Goal: Task Accomplishment & Management: Manage account settings

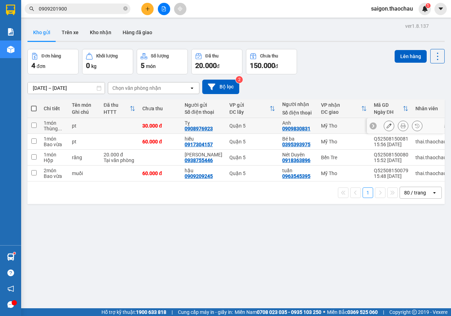
click at [401, 128] on icon at bounding box center [403, 125] width 5 height 5
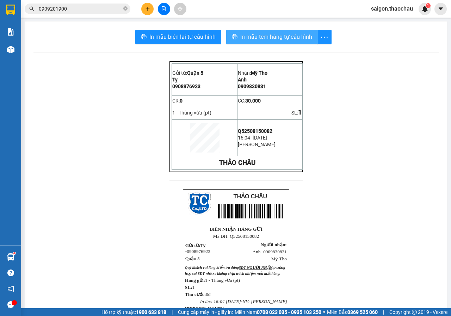
click at [283, 35] on span "In mẫu tem hàng tự cấu hình" at bounding box center [276, 36] width 72 height 9
click at [286, 36] on span "In mẫu tem hàng tự cấu hình" at bounding box center [276, 36] width 72 height 9
click at [286, 34] on span "In mẫu tem hàng tự cấu hình" at bounding box center [276, 36] width 72 height 9
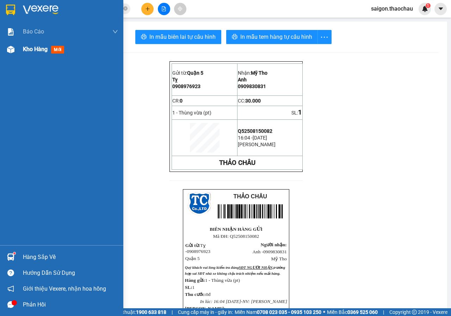
click at [29, 57] on div "Kho hàng mới" at bounding box center [70, 50] width 95 height 18
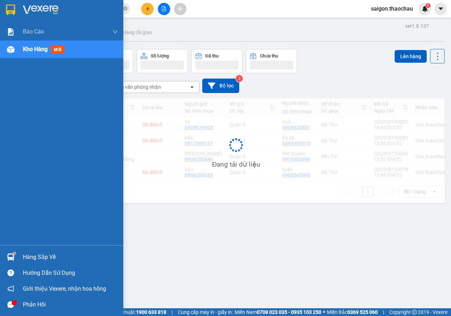
click at [52, 251] on div "Hàng sắp về" at bounding box center [61, 257] width 123 height 16
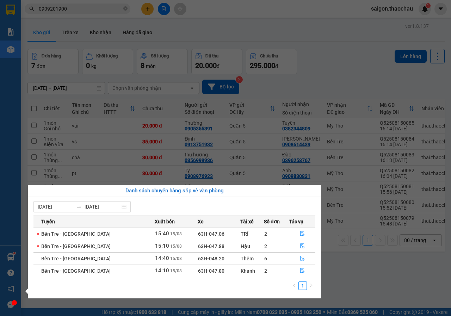
click at [398, 118] on section "Kết quả tìm kiếm ( 6 ) Bộ lọc Mã ĐH Trạng thái Món hàng Tổng cước Chưa cước Ngư…" at bounding box center [225, 158] width 451 height 316
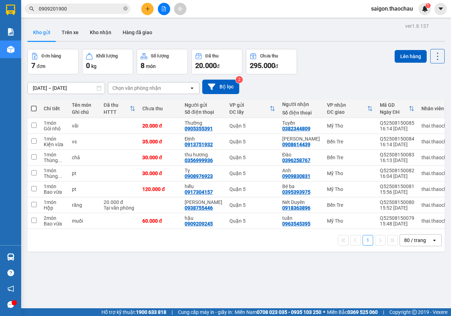
click at [32, 109] on span at bounding box center [34, 109] width 6 height 6
click at [34, 105] on input "checkbox" at bounding box center [34, 105] width 0 height 0
checkbox input "true"
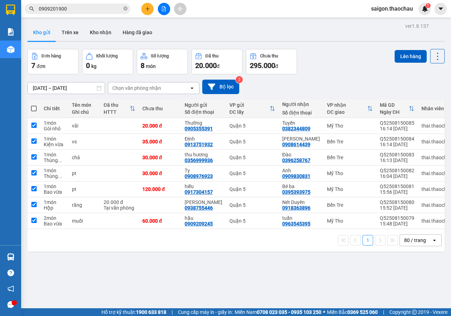
checkbox input "true"
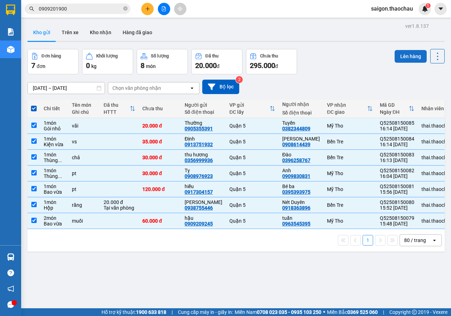
click at [397, 59] on button "Lên hàng" at bounding box center [411, 56] width 32 height 13
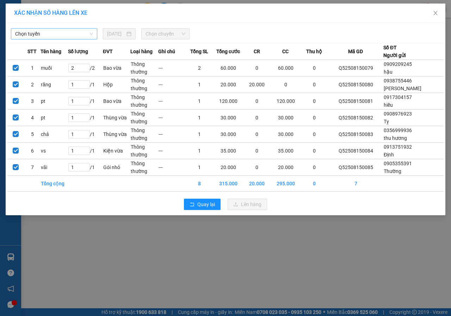
click at [61, 32] on span "Chọn tuyến" at bounding box center [54, 34] width 78 height 11
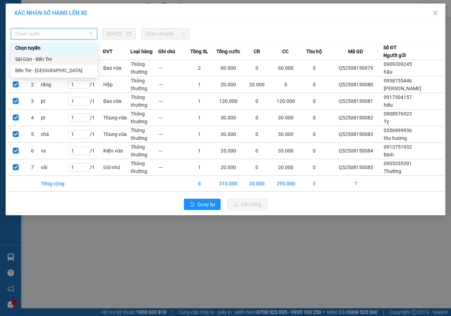
click at [59, 57] on div "Sài Gòn - Bến Tre" at bounding box center [54, 59] width 78 height 8
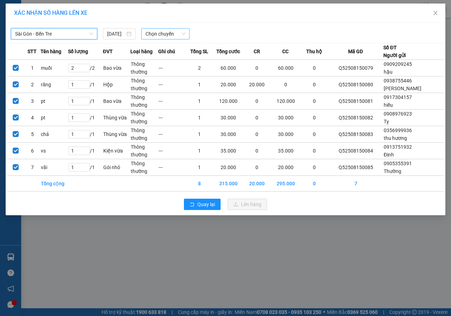
click at [155, 31] on span "Chọn chuyến" at bounding box center [165, 34] width 39 height 11
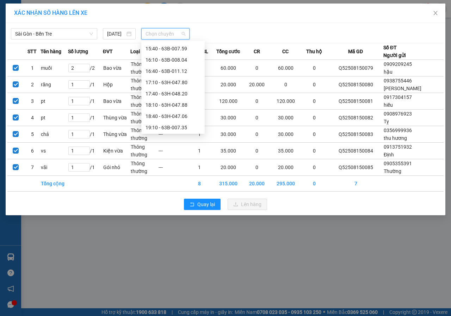
scroll to position [260, 0]
click at [167, 56] on div "16:10 - 63B-008.04" at bounding box center [173, 59] width 55 height 8
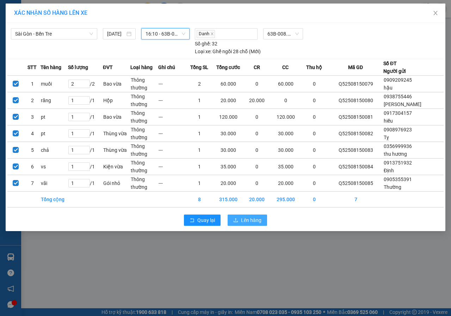
click at [257, 221] on span "Lên hàng" at bounding box center [251, 220] width 20 height 8
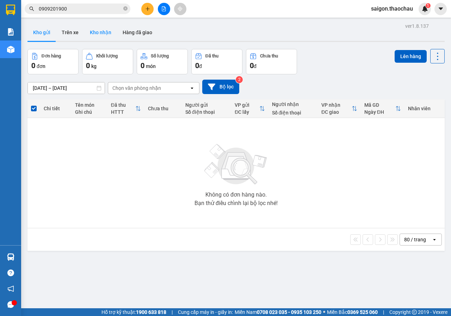
drag, startPoint x: 91, startPoint y: 31, endPoint x: 87, endPoint y: 33, distance: 4.2
click at [92, 30] on button "Kho nhận" at bounding box center [100, 32] width 33 height 17
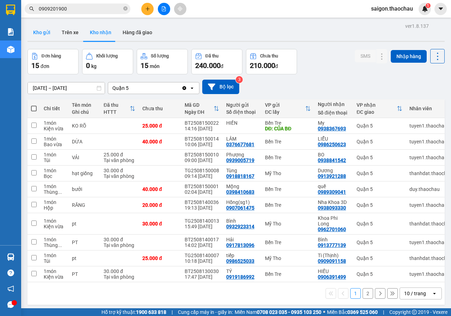
click at [42, 33] on button "Kho gửi" at bounding box center [42, 32] width 29 height 17
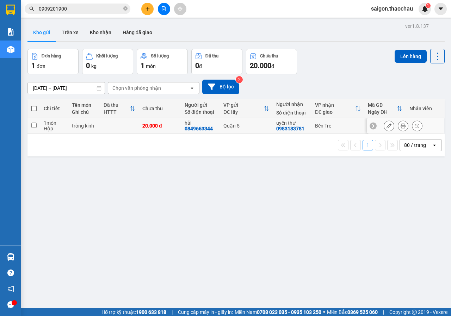
click at [401, 124] on icon at bounding box center [403, 125] width 5 height 5
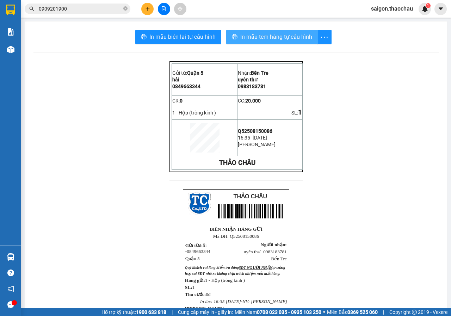
click at [273, 39] on span "In mẫu tem hàng tự cấu hình" at bounding box center [276, 36] width 72 height 9
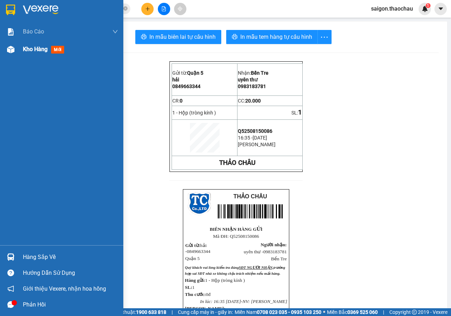
click at [32, 49] on span "Kho hàng" at bounding box center [35, 49] width 25 height 7
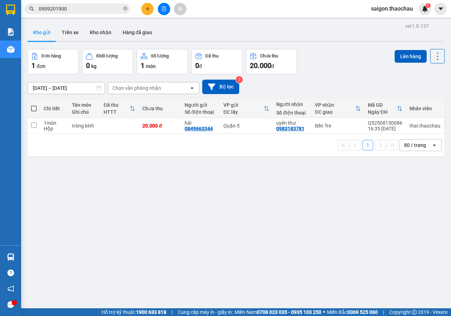
click at [90, 42] on div "Kho gửi Trên xe Kho nhận Hàng đã giao" at bounding box center [236, 33] width 417 height 19
click at [93, 34] on button "Kho nhận" at bounding box center [100, 32] width 33 height 17
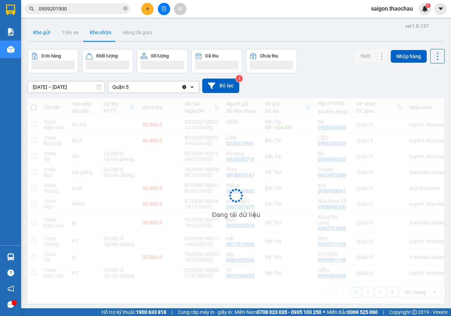
click at [45, 37] on button "Kho gửi" at bounding box center [42, 32] width 29 height 17
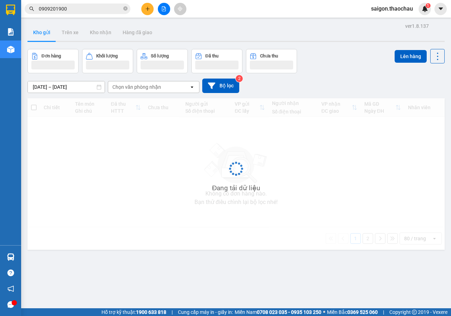
click at [45, 37] on button "Kho gửi" at bounding box center [42, 32] width 29 height 17
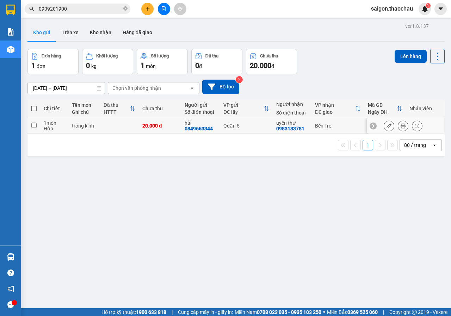
click at [36, 124] on input "checkbox" at bounding box center [33, 125] width 5 height 5
checkbox input "true"
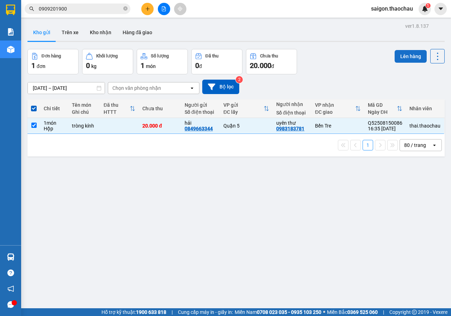
click at [408, 57] on button "Lên hàng" at bounding box center [411, 56] width 32 height 13
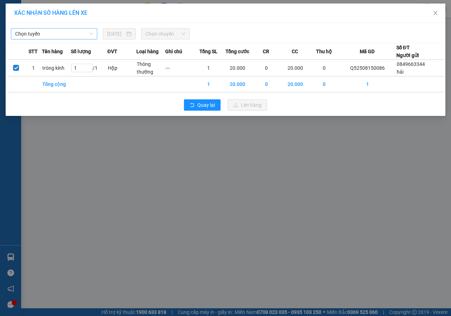
drag, startPoint x: 57, startPoint y: 36, endPoint x: 55, endPoint y: 39, distance: 4.5
click at [57, 35] on span "Chọn tuyến" at bounding box center [54, 34] width 78 height 11
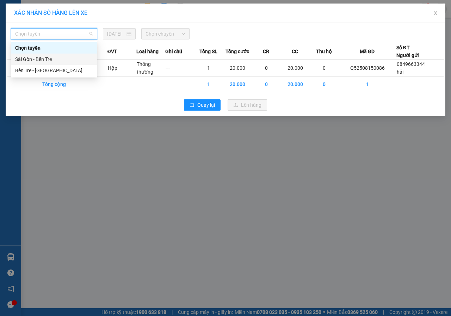
click at [49, 60] on div "Sài Gòn - Bến Tre" at bounding box center [54, 59] width 78 height 8
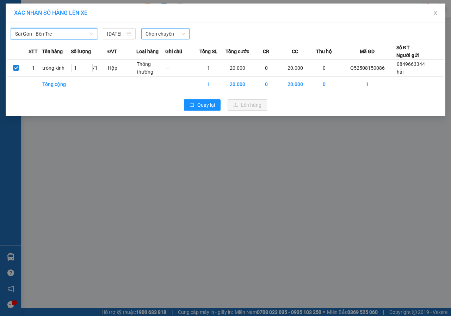
click at [166, 35] on span "Chọn chuyến" at bounding box center [165, 34] width 39 height 11
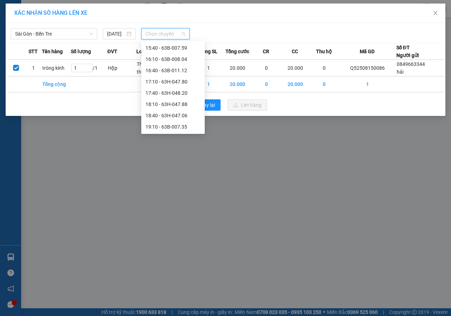
scroll to position [83, 0]
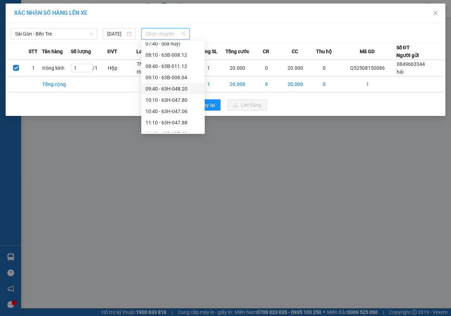
click at [167, 99] on div "10:10 - 63H-047.80" at bounding box center [173, 100] width 55 height 8
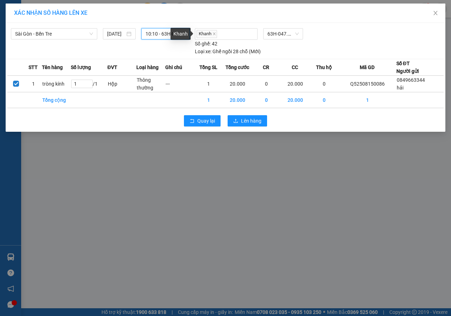
click at [173, 32] on div "Khanh" at bounding box center [181, 34] width 20 height 12
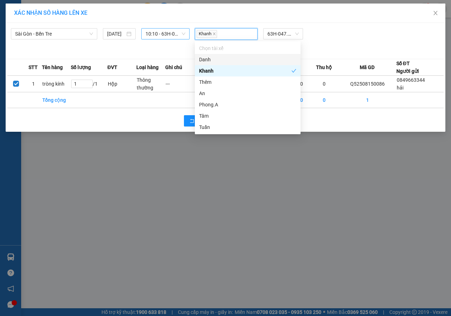
click at [168, 35] on span "10:10 - 63H-047.80" at bounding box center [165, 34] width 39 height 11
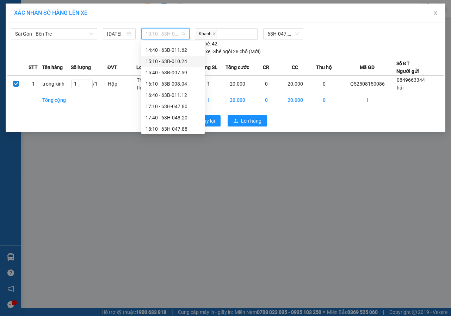
scroll to position [260, 0]
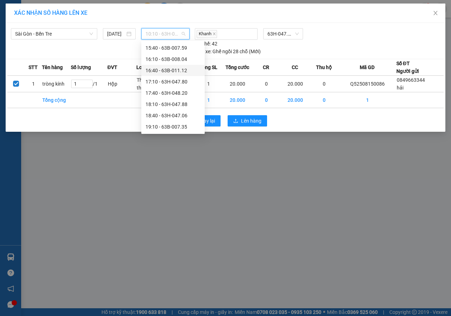
click at [171, 71] on div "16:40 - 63B-011.12" at bounding box center [173, 71] width 55 height 8
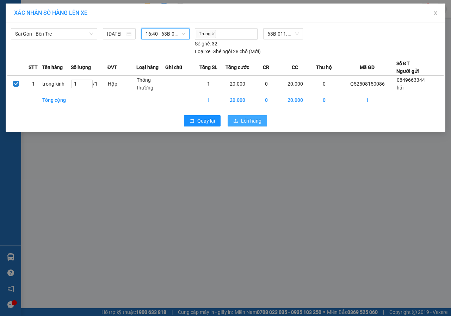
click at [246, 124] on span "Lên hàng" at bounding box center [251, 121] width 20 height 8
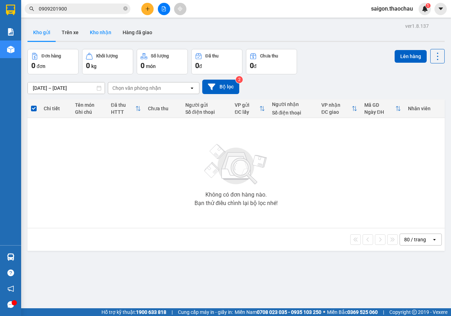
click at [103, 31] on button "Kho nhận" at bounding box center [100, 32] width 33 height 17
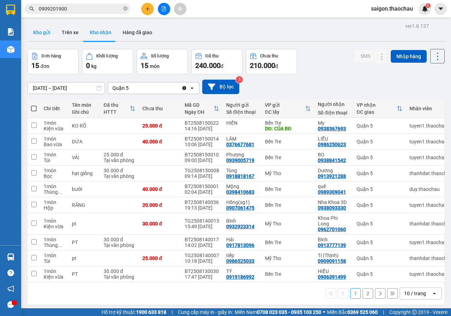
click at [41, 35] on button "Kho gửi" at bounding box center [42, 32] width 29 height 17
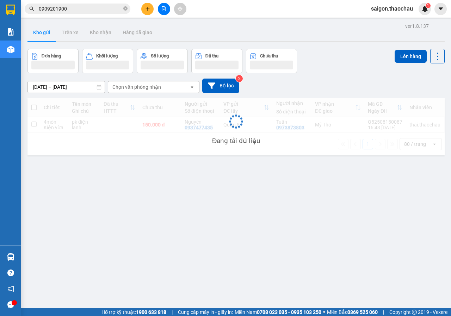
click at [41, 35] on button "Kho gửi" at bounding box center [42, 32] width 29 height 17
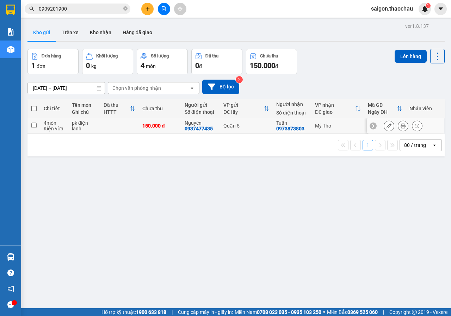
click at [398, 124] on button at bounding box center [403, 126] width 10 height 12
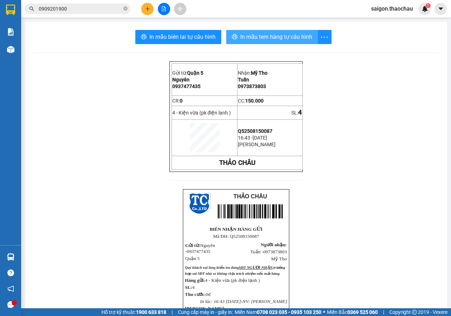
click at [240, 39] on span "In mẫu tem hàng tự cấu hình" at bounding box center [276, 36] width 72 height 9
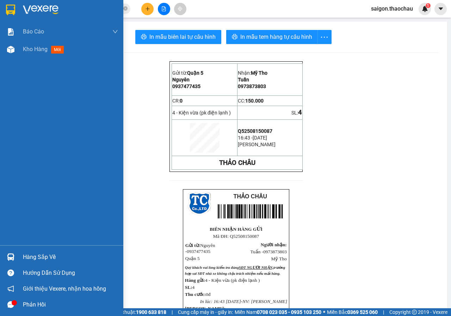
click at [7, 61] on div "Báo cáo Báo cáo dòng tiền (nhân viên) Kho hàng mới" at bounding box center [61, 134] width 123 height 222
click at [12, 50] on img at bounding box center [10, 49] width 7 height 7
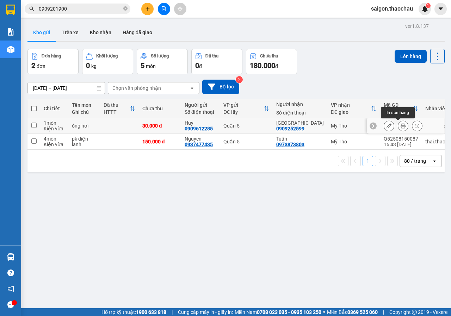
click at [401, 125] on icon at bounding box center [403, 125] width 5 height 5
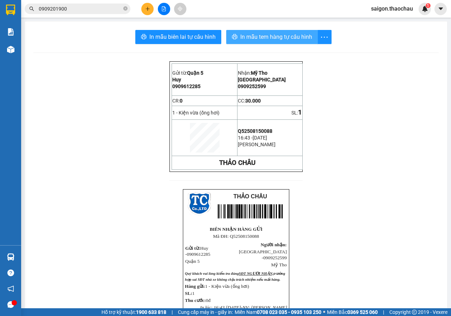
click at [279, 38] on span "In mẫu tem hàng tự cấu hình" at bounding box center [276, 36] width 72 height 9
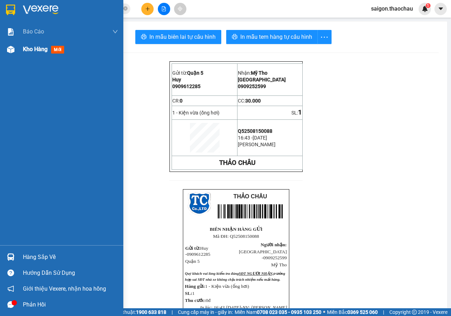
click at [15, 53] on div at bounding box center [11, 49] width 12 height 12
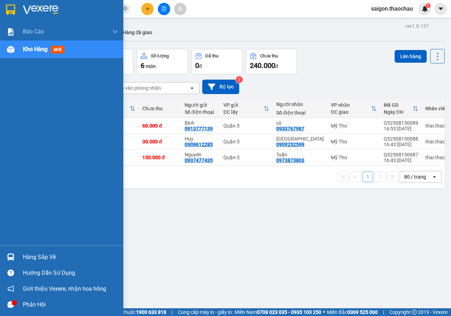
click at [15, 259] on div at bounding box center [11, 257] width 12 height 12
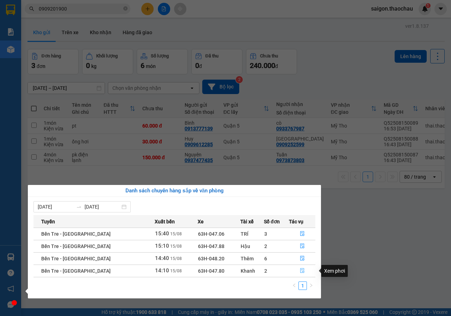
click at [300, 272] on icon "file-done" at bounding box center [302, 270] width 5 height 5
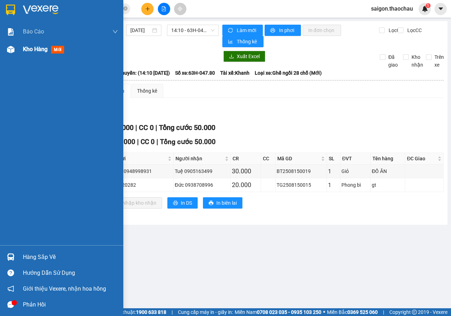
click at [14, 48] on div at bounding box center [11, 49] width 12 height 12
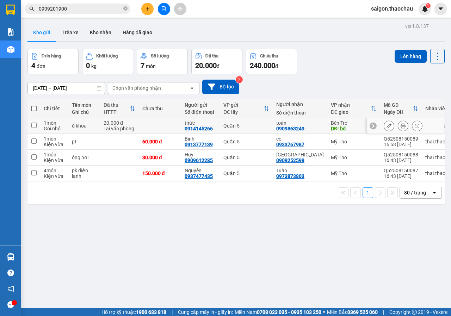
click at [401, 125] on icon at bounding box center [403, 125] width 5 height 5
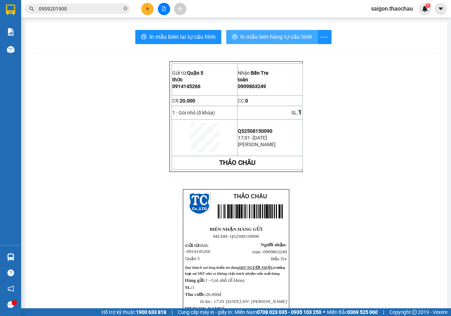
click at [277, 35] on span "In mẫu tem hàng tự cấu hình" at bounding box center [276, 36] width 72 height 9
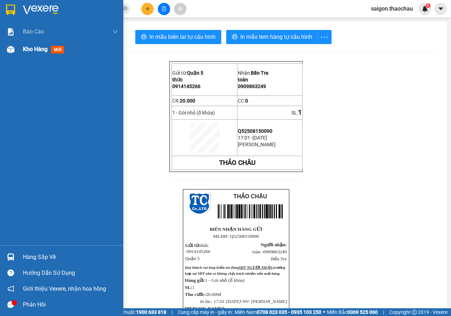
click at [15, 47] on div at bounding box center [11, 49] width 12 height 12
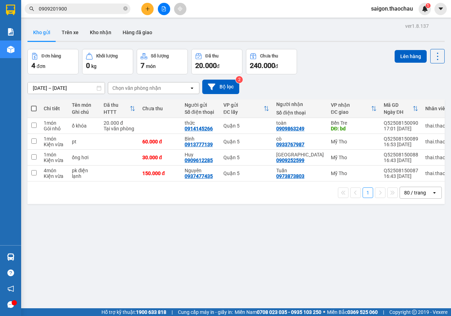
click at [33, 109] on span at bounding box center [34, 109] width 6 height 6
click at [34, 105] on input "checkbox" at bounding box center [34, 105] width 0 height 0
checkbox input "true"
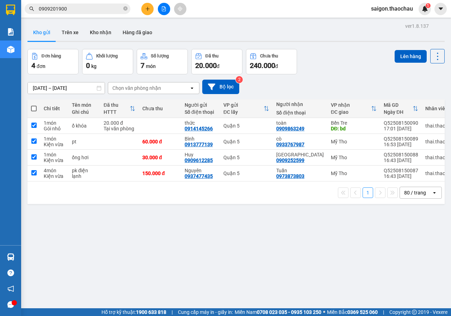
checkbox input "true"
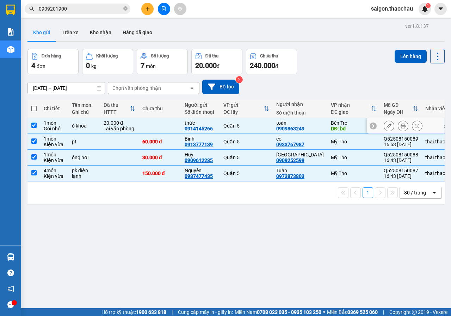
click at [38, 129] on td at bounding box center [34, 126] width 13 height 16
checkbox input "false"
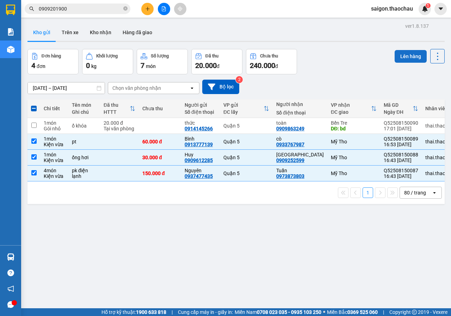
click at [396, 56] on button "Lên hàng" at bounding box center [411, 56] width 32 height 13
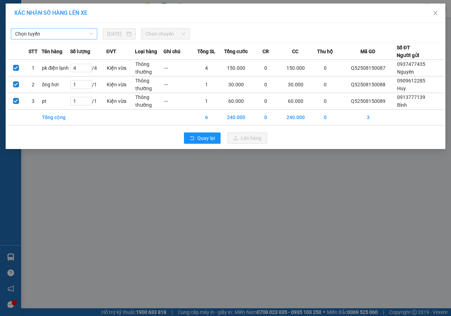
click at [49, 32] on span "Chọn tuyến" at bounding box center [54, 34] width 78 height 11
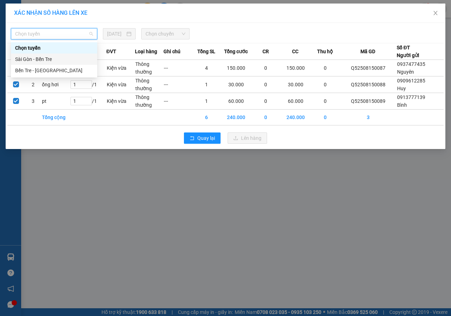
click at [37, 54] on div "Sài Gòn - Bến Tre" at bounding box center [54, 59] width 86 height 11
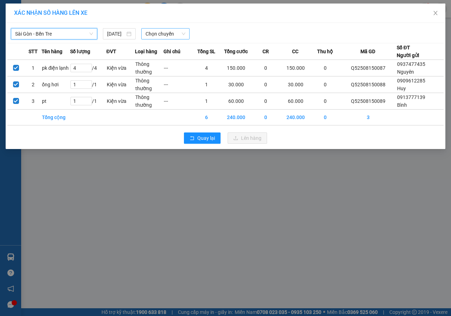
click at [173, 36] on span "Chọn chuyến" at bounding box center [165, 34] width 39 height 11
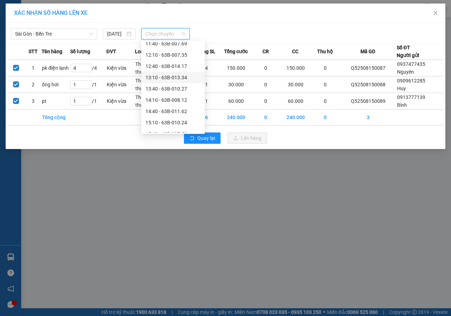
scroll to position [260, 0]
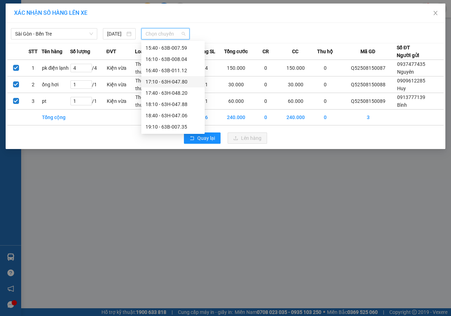
click at [173, 81] on div "17:10 - 63H-047.80" at bounding box center [173, 82] width 55 height 8
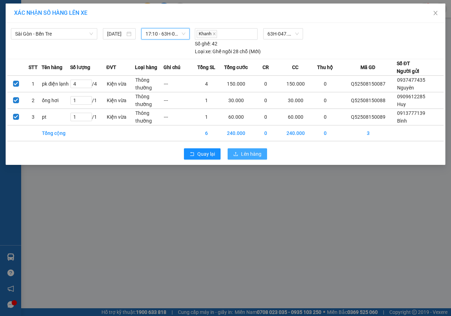
click at [253, 155] on span "Lên hàng" at bounding box center [251, 154] width 20 height 8
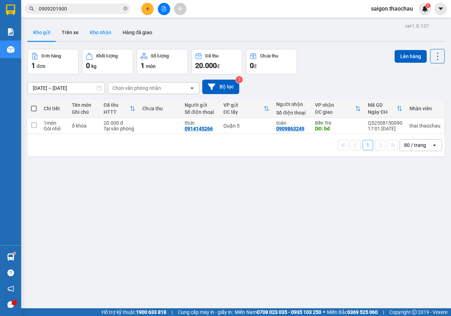
click at [95, 29] on button "Kho nhận" at bounding box center [100, 32] width 33 height 17
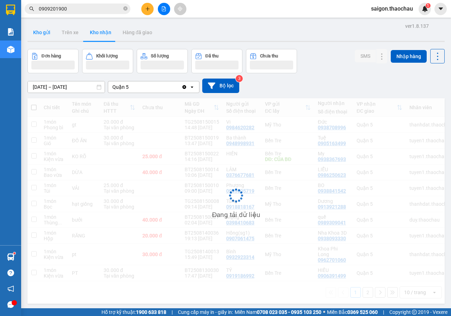
click at [46, 34] on button "Kho gửi" at bounding box center [42, 32] width 29 height 17
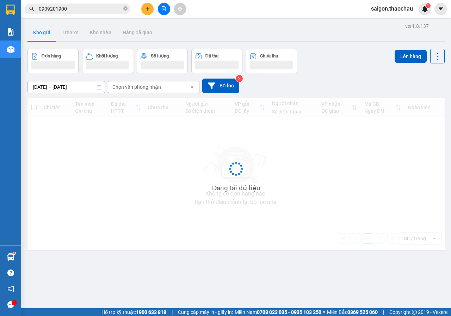
click at [46, 34] on button "Kho gửi" at bounding box center [42, 32] width 29 height 17
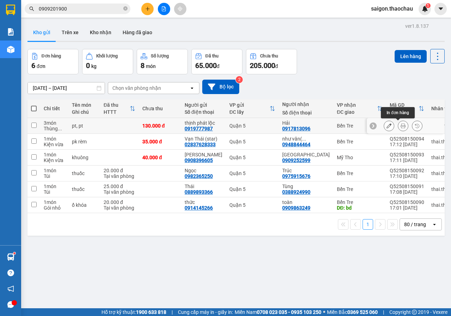
click at [401, 125] on icon at bounding box center [403, 125] width 5 height 5
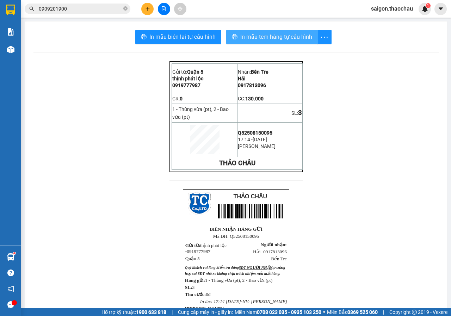
click at [252, 36] on span "In mẫu tem hàng tự cấu hình" at bounding box center [276, 36] width 72 height 9
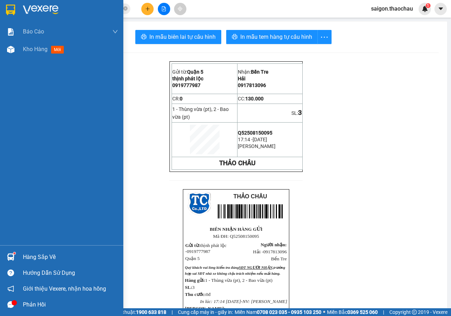
click at [8, 259] on img at bounding box center [10, 257] width 7 height 7
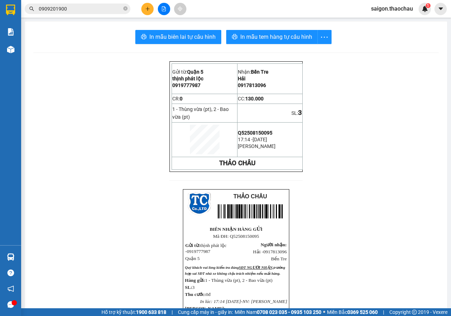
drag, startPoint x: 371, startPoint y: 227, endPoint x: 86, endPoint y: 17, distance: 354.1
click at [364, 221] on section "Kết quả tìm kiếm ( 6 ) Bộ lọc Mã ĐH Trạng thái Món hàng Tổng cước Chưa cước Ngư…" at bounding box center [225, 158] width 451 height 316
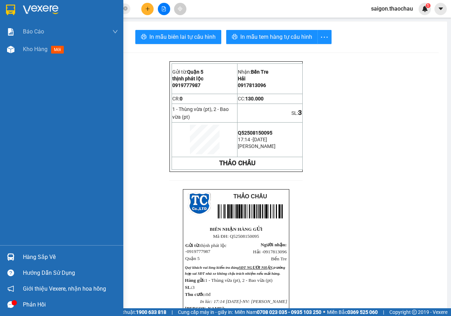
click at [8, 261] on div at bounding box center [11, 257] width 12 height 12
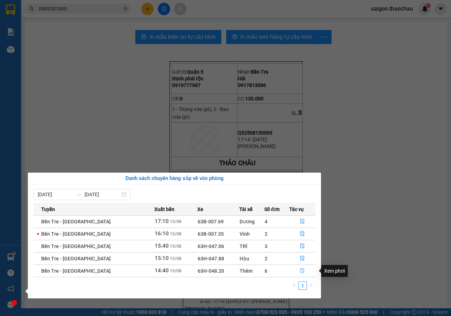
click at [301, 269] on icon "file-done" at bounding box center [302, 270] width 5 height 5
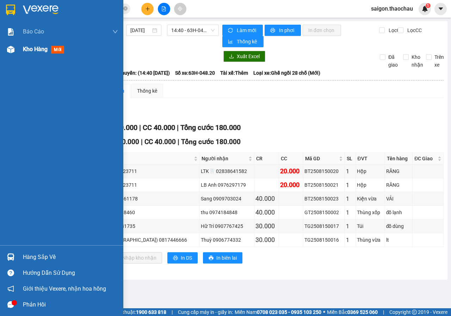
click at [8, 49] on img at bounding box center [10, 49] width 7 height 7
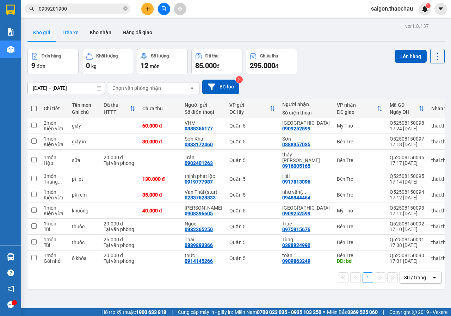
drag, startPoint x: 98, startPoint y: 29, endPoint x: 67, endPoint y: 38, distance: 32.1
click at [95, 32] on button "Kho nhận" at bounding box center [100, 32] width 33 height 17
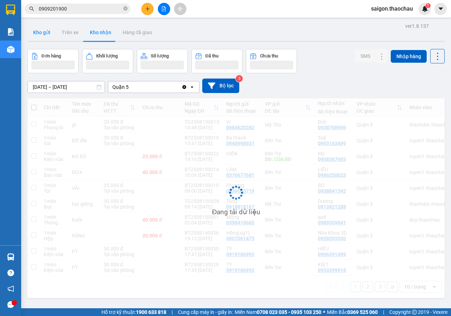
click at [38, 37] on button "Kho gửi" at bounding box center [42, 32] width 29 height 17
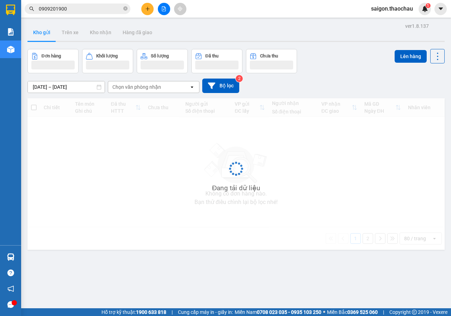
click at [38, 37] on button "Kho gửi" at bounding box center [42, 32] width 29 height 17
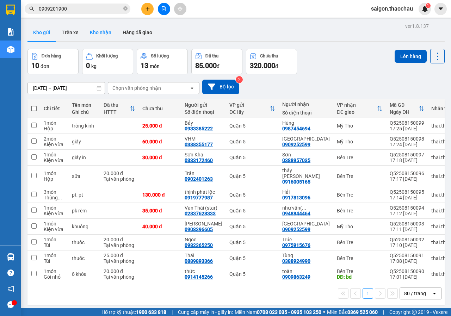
click at [102, 33] on button "Kho nhận" at bounding box center [100, 32] width 33 height 17
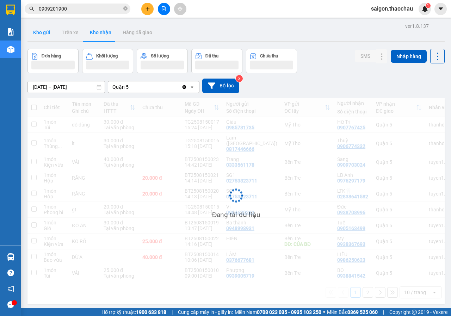
click at [50, 33] on button "Kho gửi" at bounding box center [42, 32] width 29 height 17
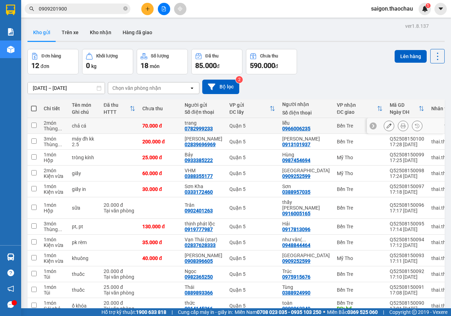
click at [401, 124] on icon at bounding box center [403, 125] width 5 height 5
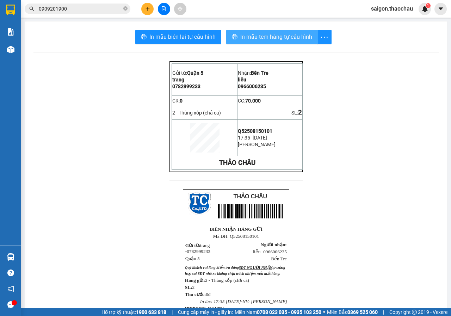
click at [253, 36] on span "In mẫu tem hàng tự cấu hình" at bounding box center [276, 36] width 72 height 9
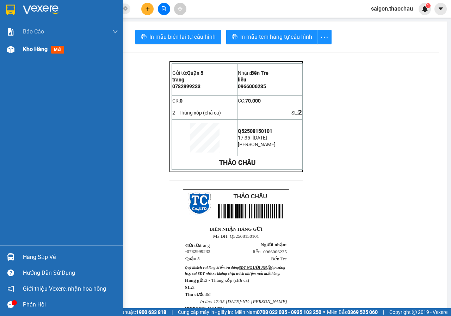
drag, startPoint x: 8, startPoint y: 48, endPoint x: 6, endPoint y: 56, distance: 7.7
click at [8, 48] on img at bounding box center [10, 49] width 7 height 7
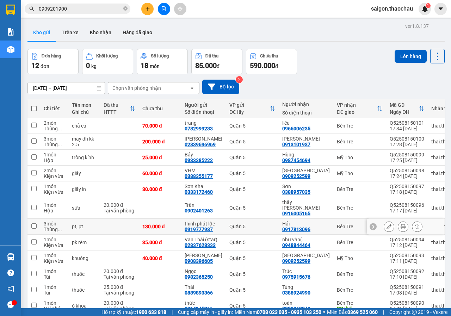
scroll to position [32, 0]
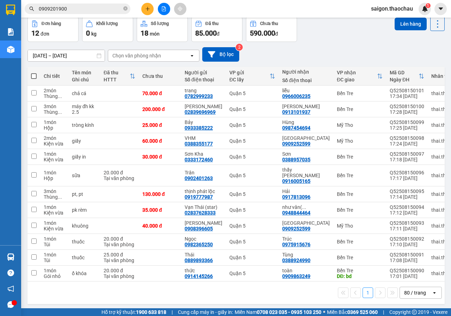
click at [31, 75] on span at bounding box center [34, 76] width 6 height 6
click at [34, 73] on input "checkbox" at bounding box center [34, 73] width 0 height 0
checkbox input "true"
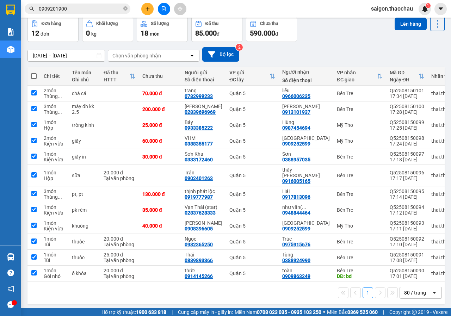
checkbox input "true"
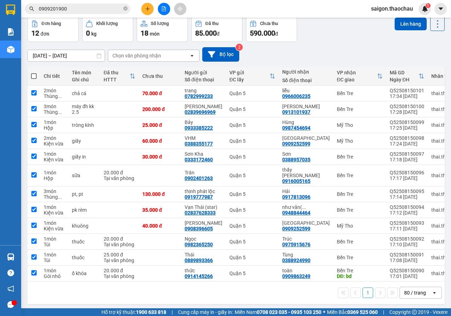
checkbox input "true"
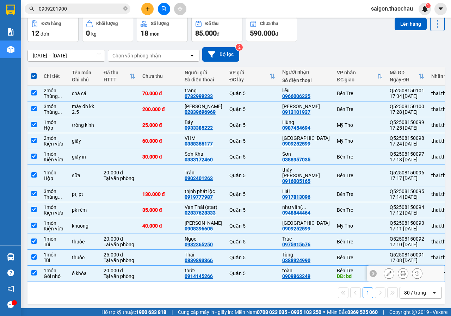
click at [37, 266] on td at bounding box center [34, 274] width 13 height 16
checkbox input "false"
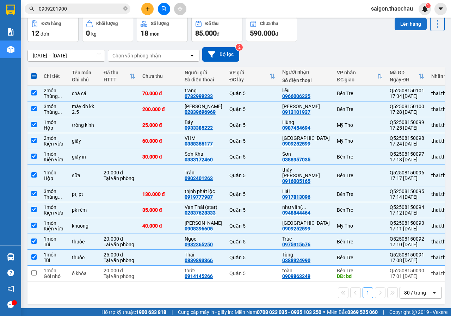
click at [416, 23] on button "Lên hàng" at bounding box center [411, 24] width 32 height 13
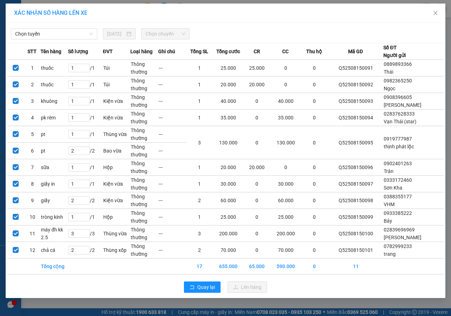
click at [82, 28] on div "Chọn tuyến [DATE] Chọn chuyến" at bounding box center [225, 32] width 437 height 15
click at [66, 39] on div "Chọn tuyến [DATE] Chọn chuyến STT Tên hàng Số lượng ĐVT Loại hàng Ghi chú Tổng …" at bounding box center [226, 160] width 440 height 275
click at [64, 29] on span "Chọn tuyến" at bounding box center [54, 34] width 78 height 11
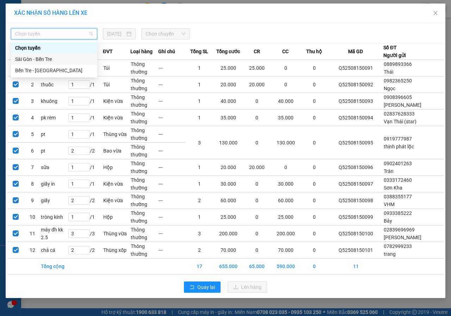
click at [38, 61] on div "Sài Gòn - Bến Tre" at bounding box center [54, 59] width 78 height 8
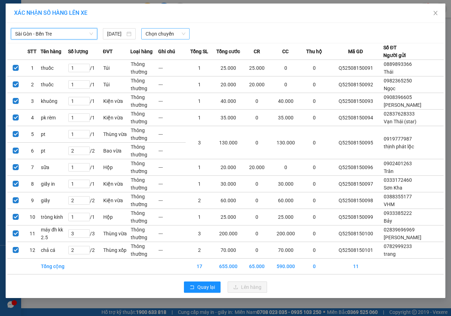
click at [151, 33] on span "Chọn chuyến" at bounding box center [165, 34] width 39 height 11
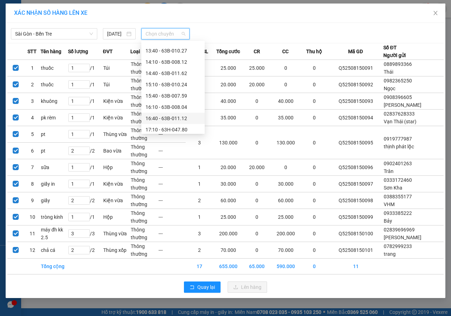
scroll to position [247, 0]
click at [158, 106] on div "17:40 - 63H-048.20" at bounding box center [173, 106] width 55 height 8
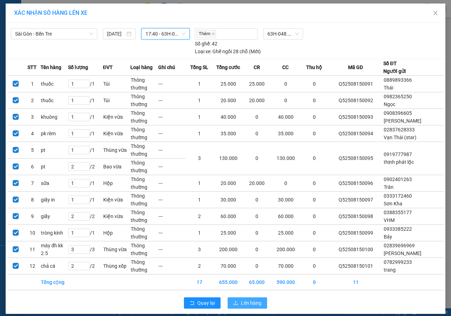
click at [245, 303] on span "Lên hàng" at bounding box center [251, 303] width 20 height 8
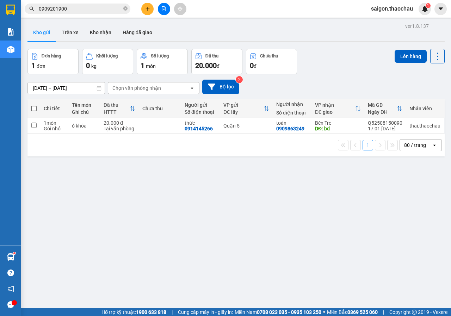
click at [161, 13] on button at bounding box center [164, 9] width 12 height 12
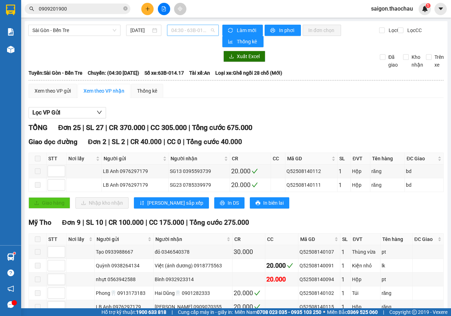
click at [183, 29] on span "04:30 - 63B-014.17" at bounding box center [192, 30] width 43 height 11
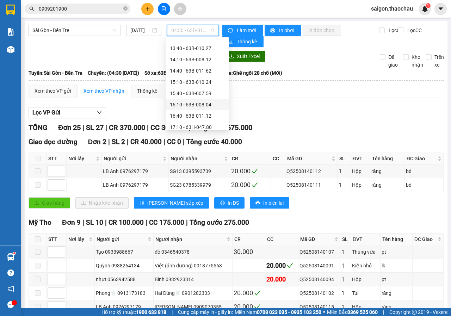
scroll to position [247, 0]
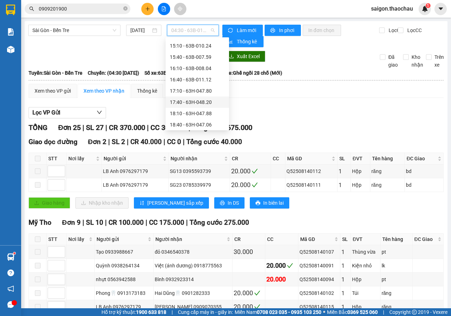
click at [190, 99] on div "17:40 - 63H-048.20" at bounding box center [197, 102] width 55 height 8
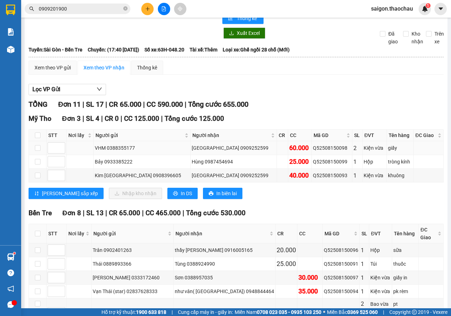
scroll to position [35, 0]
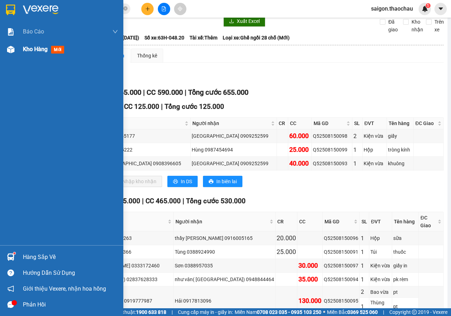
click at [7, 54] on div at bounding box center [11, 49] width 12 height 12
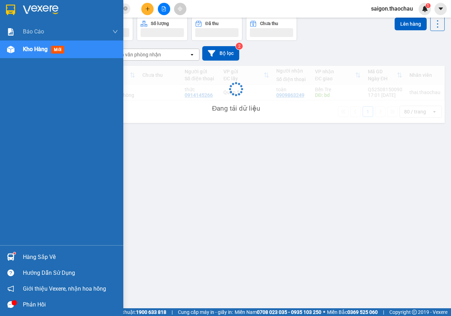
scroll to position [32, 0]
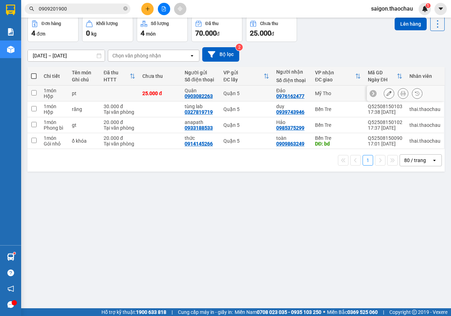
click at [401, 94] on button at bounding box center [403, 93] width 10 height 12
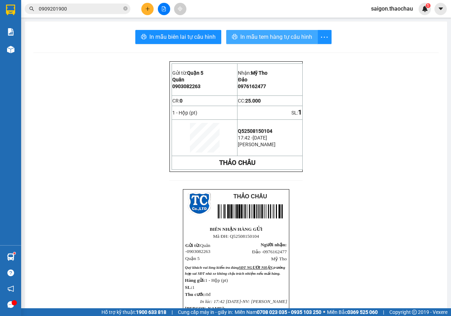
click at [278, 38] on span "In mẫu tem hàng tự cấu hình" at bounding box center [276, 36] width 72 height 9
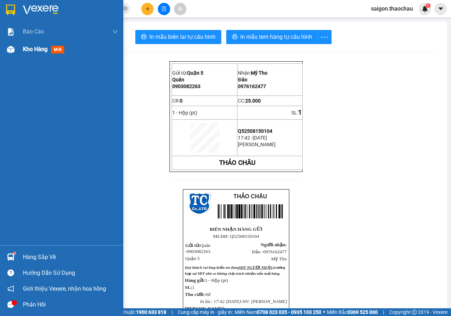
click at [15, 43] on div at bounding box center [11, 49] width 12 height 12
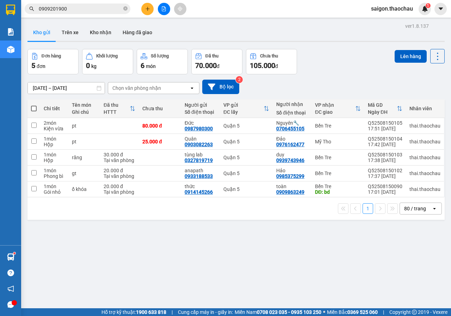
click at [35, 109] on span at bounding box center [34, 109] width 6 height 6
click at [34, 105] on input "checkbox" at bounding box center [34, 105] width 0 height 0
checkbox input "true"
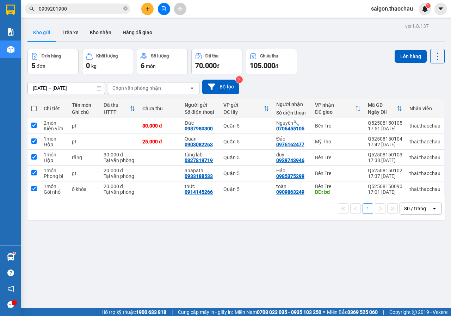
checkbox input "true"
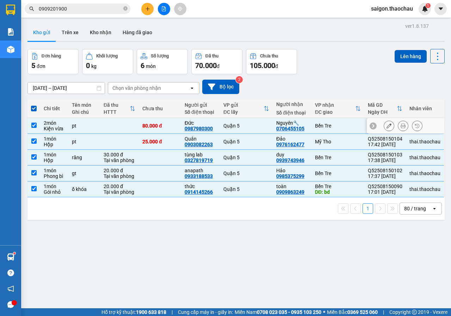
click at [35, 124] on input "checkbox" at bounding box center [33, 125] width 5 height 5
checkbox input "false"
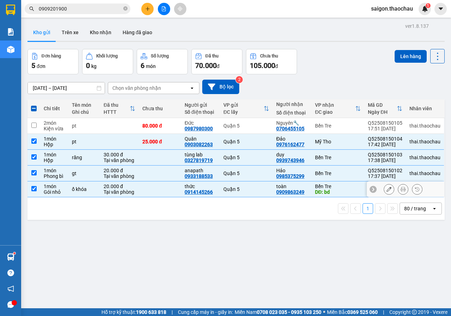
click at [30, 188] on td at bounding box center [34, 190] width 13 height 16
checkbox input "false"
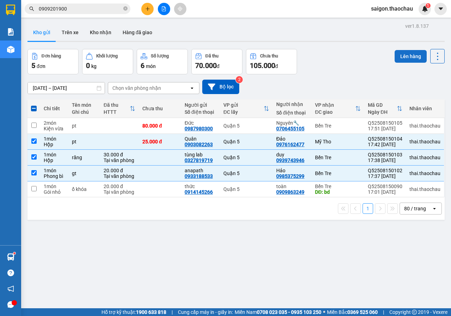
click at [410, 58] on button "Lên hàng" at bounding box center [411, 56] width 32 height 13
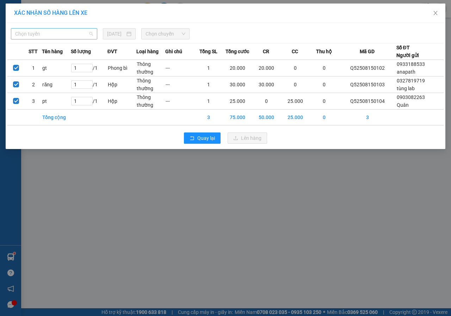
click at [43, 34] on span "Chọn tuyến" at bounding box center [54, 34] width 78 height 11
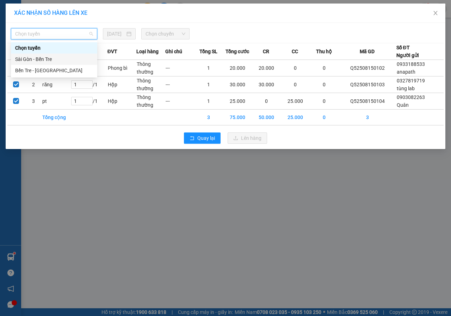
click at [44, 56] on div "Sài Gòn - Bến Tre" at bounding box center [54, 59] width 78 height 8
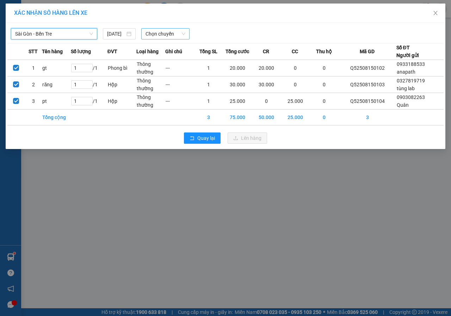
click at [166, 32] on span "Chọn chuyến" at bounding box center [165, 34] width 39 height 11
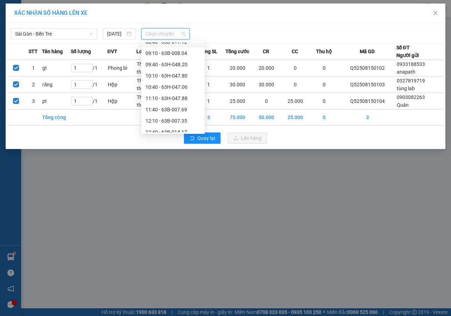
scroll to position [247, 0]
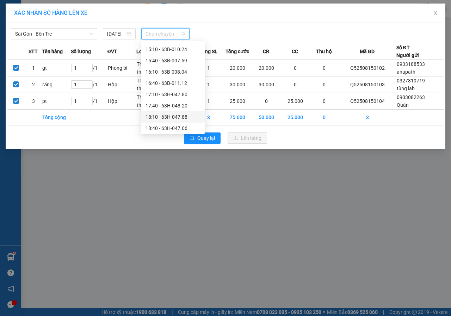
click at [161, 114] on div "18:10 - 63H-047.88" at bounding box center [173, 117] width 55 height 8
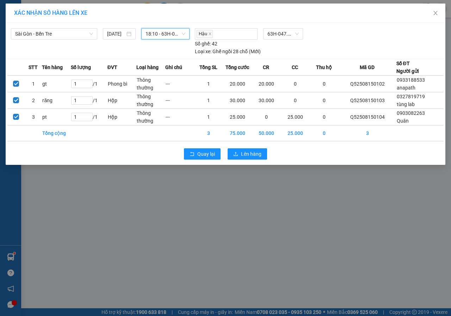
click at [160, 35] on span "18:10 - 63H-047.88" at bounding box center [165, 34] width 39 height 11
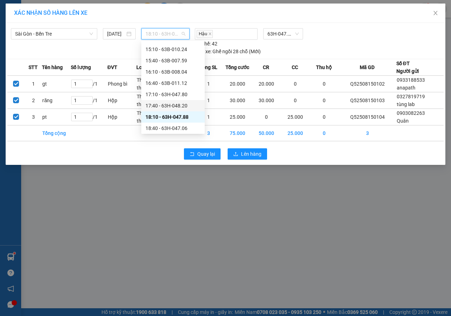
click at [175, 107] on div "17:40 - 63H-048.20" at bounding box center [173, 106] width 55 height 8
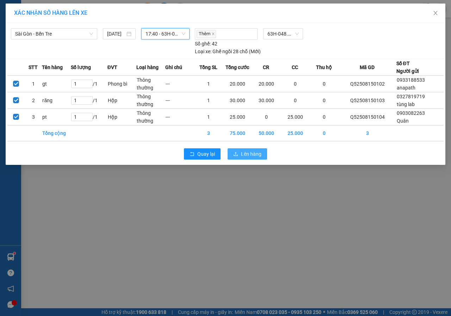
click at [256, 156] on span "Lên hàng" at bounding box center [251, 154] width 20 height 8
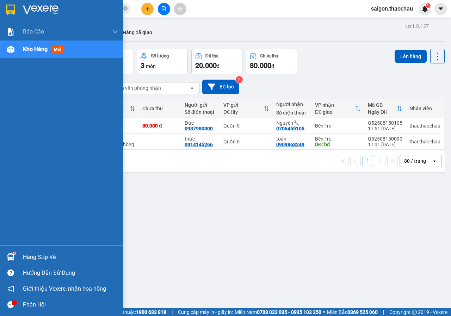
click at [23, 257] on div "Hàng sắp về" at bounding box center [70, 257] width 95 height 11
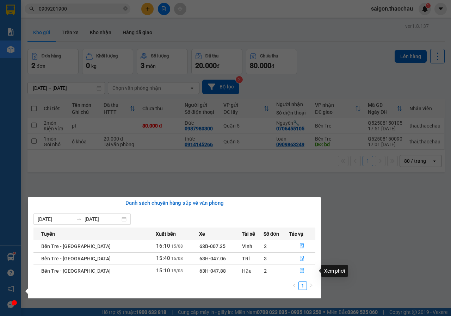
click at [301, 269] on icon "file-done" at bounding box center [302, 270] width 5 height 5
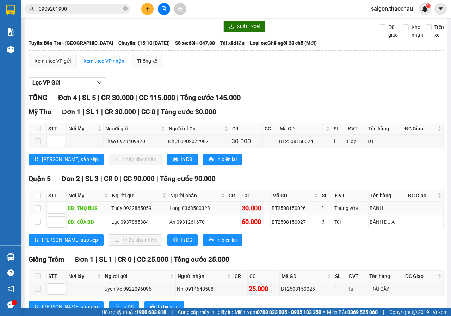
scroll to position [54, 0]
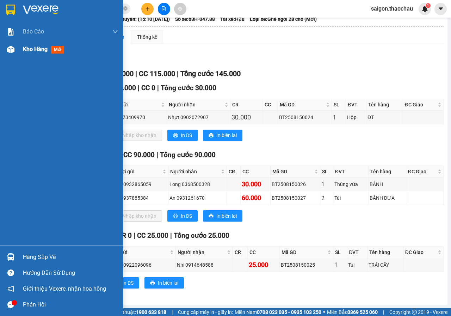
click at [23, 53] on div "Kho hàng mới" at bounding box center [61, 50] width 123 height 18
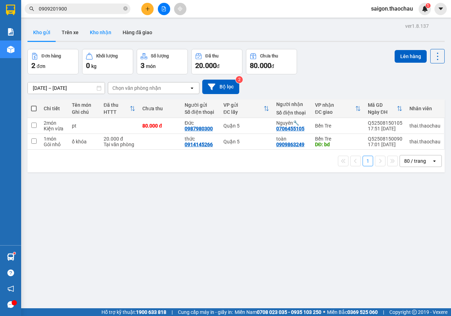
click at [103, 31] on button "Kho nhận" at bounding box center [100, 32] width 33 height 17
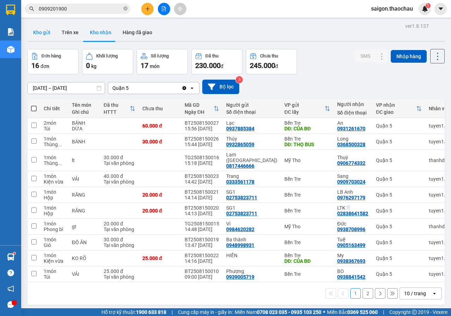
click at [43, 36] on button "Kho gửi" at bounding box center [42, 32] width 29 height 17
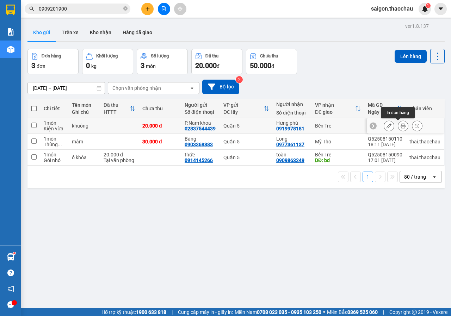
click at [398, 122] on button at bounding box center [403, 126] width 10 height 12
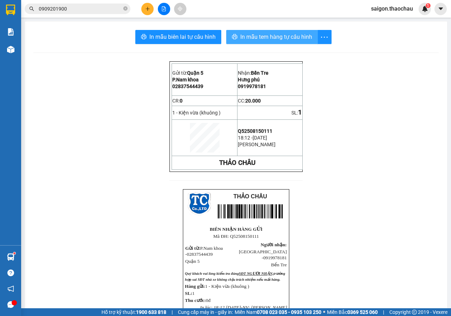
click at [241, 34] on span "In mẫu tem hàng tự cấu hình" at bounding box center [276, 36] width 72 height 9
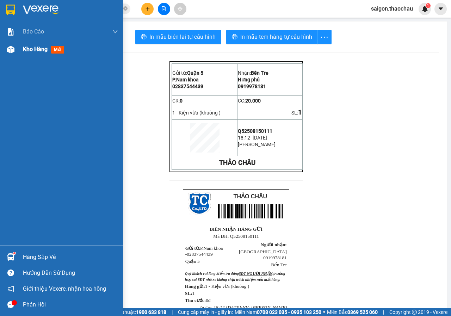
click at [10, 49] on img at bounding box center [10, 49] width 7 height 7
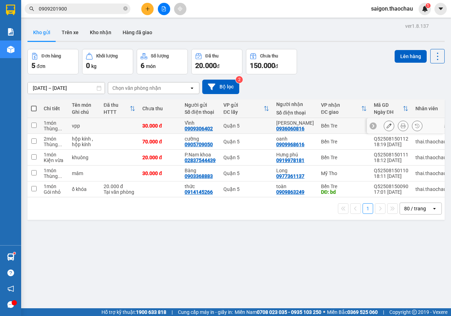
click at [401, 125] on button at bounding box center [403, 126] width 10 height 12
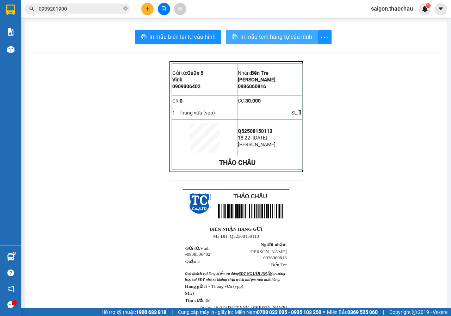
click at [283, 40] on span "In mẫu tem hàng tự cấu hình" at bounding box center [276, 36] width 72 height 9
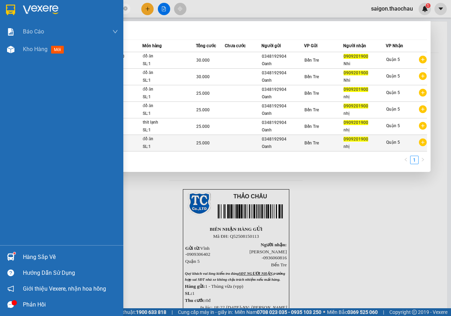
drag, startPoint x: 75, startPoint y: 7, endPoint x: 167, endPoint y: 141, distance: 161.9
click at [0, 6] on section "Kết quả tìm kiếm ( 6 ) Bộ lọc Mã ĐH Trạng thái Món hàng Tổng cước Chưa cước Ngư…" at bounding box center [225, 158] width 451 height 316
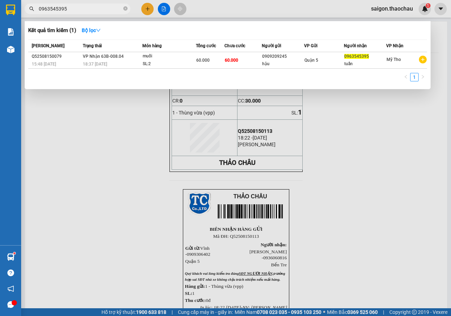
type input "0963545395"
click at [240, 11] on div at bounding box center [225, 158] width 451 height 316
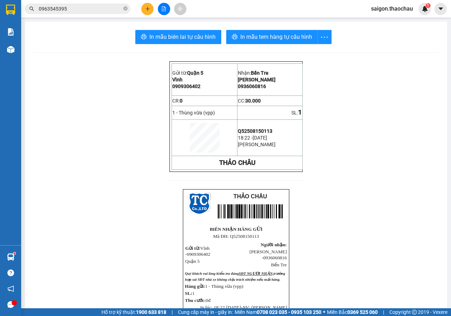
click at [240, 11] on div "Kết quả tìm kiếm ( 1 ) Bộ lọc Mã ĐH Trạng thái Món hàng Tổng cước Chưa cước Ngư…" at bounding box center [225, 9] width 451 height 18
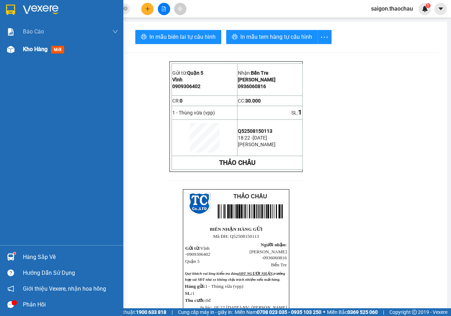
click at [37, 48] on span "Kho hàng" at bounding box center [35, 49] width 25 height 7
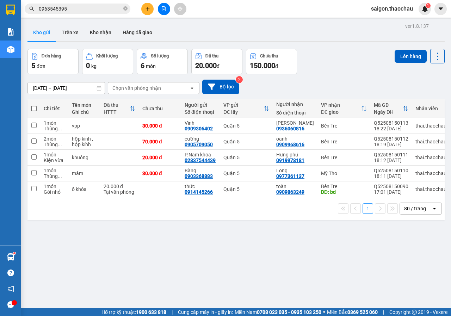
click at [32, 111] on span at bounding box center [34, 109] width 6 height 6
click at [34, 105] on input "checkbox" at bounding box center [34, 105] width 0 height 0
checkbox input "true"
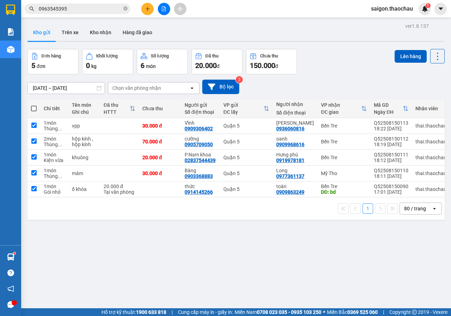
checkbox input "true"
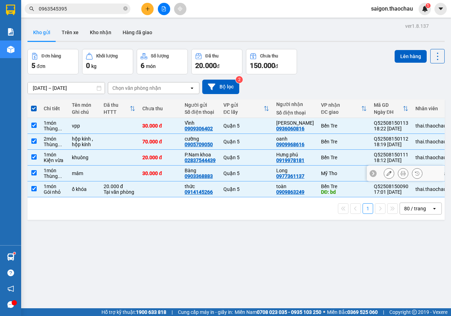
click at [35, 173] on input "checkbox" at bounding box center [33, 172] width 5 height 5
checkbox input "false"
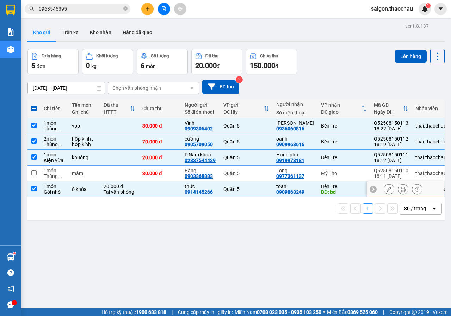
click at [32, 189] on input "checkbox" at bounding box center [33, 188] width 5 height 5
checkbox input "false"
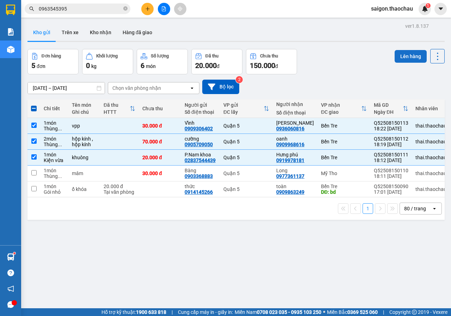
click at [401, 54] on button "Lên hàng" at bounding box center [411, 56] width 32 height 13
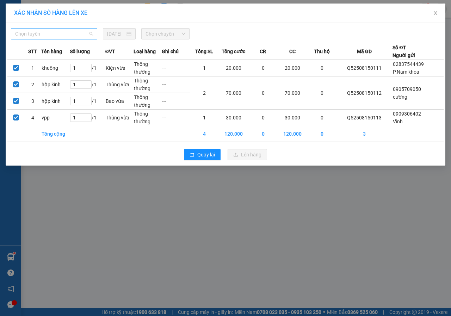
click at [36, 35] on span "Chọn tuyến" at bounding box center [54, 34] width 78 height 11
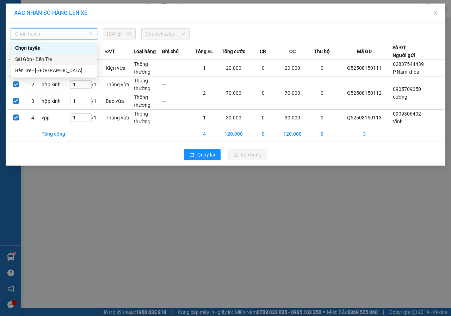
click at [28, 61] on div "Sài Gòn - Bến Tre" at bounding box center [54, 59] width 78 height 8
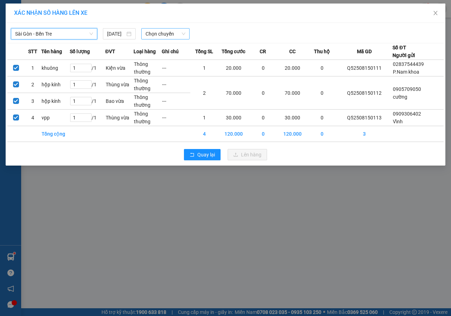
click at [167, 36] on span "Chọn chuyến" at bounding box center [165, 34] width 39 height 11
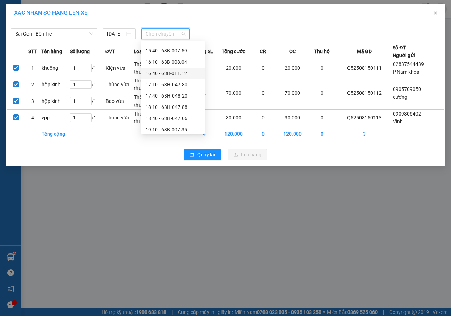
scroll to position [260, 0]
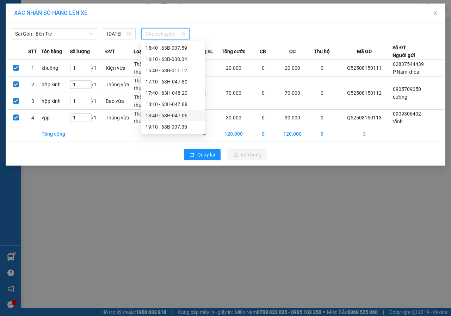
click at [162, 114] on div "18:40 - 63H-047.06" at bounding box center [173, 116] width 55 height 8
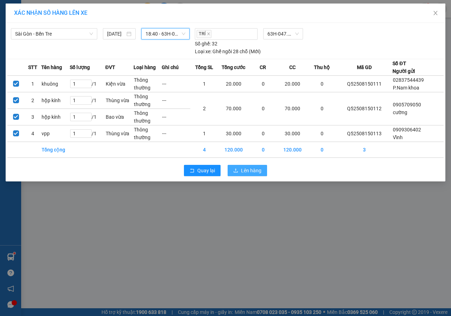
click at [249, 170] on span "Lên hàng" at bounding box center [251, 171] width 20 height 8
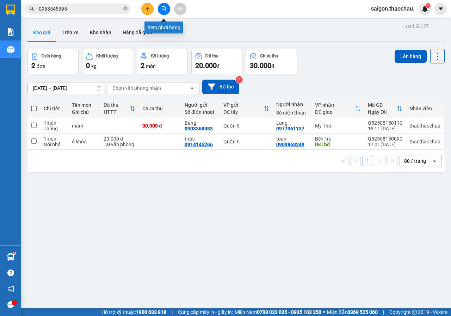
click at [164, 7] on icon "file-add" at bounding box center [163, 8] width 5 height 5
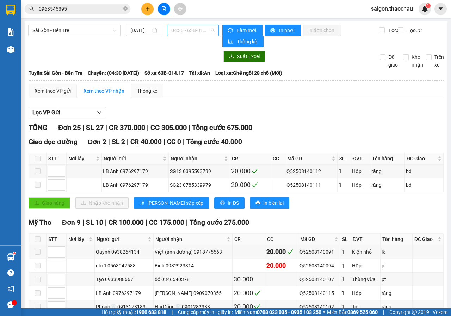
click at [195, 31] on span "04:30 - 63B-014.17" at bounding box center [192, 30] width 43 height 11
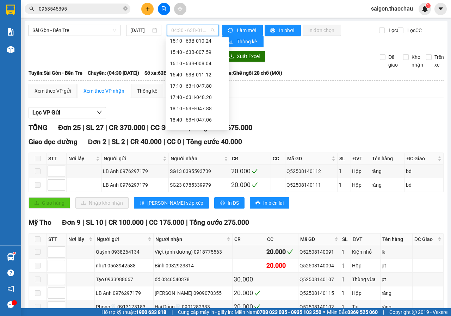
scroll to position [260, 0]
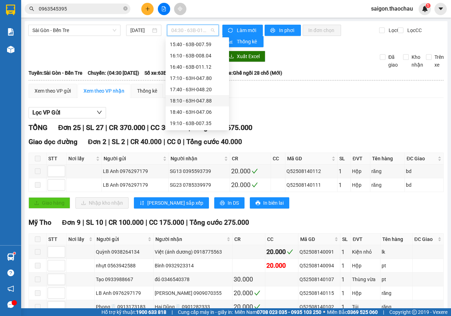
click at [189, 103] on div "18:10 - 63H-047.88" at bounding box center [197, 101] width 55 height 8
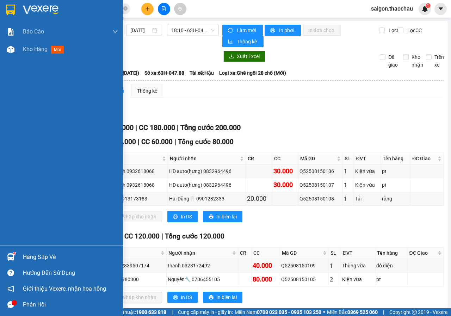
click at [13, 257] on img at bounding box center [10, 257] width 7 height 7
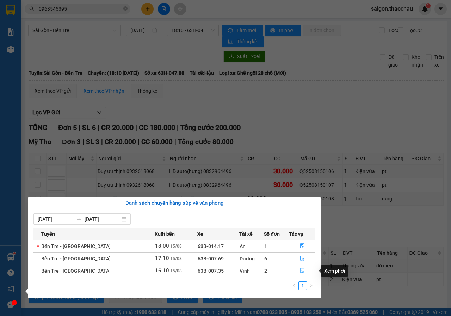
click at [302, 271] on icon "file-done" at bounding box center [302, 270] width 5 height 5
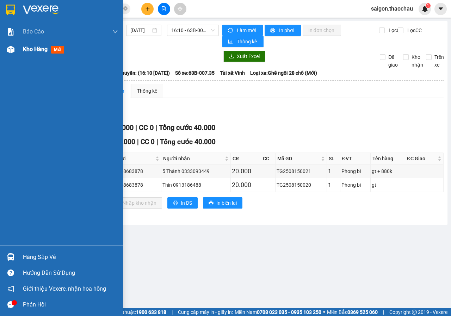
click at [30, 49] on span "Kho hàng" at bounding box center [35, 49] width 25 height 7
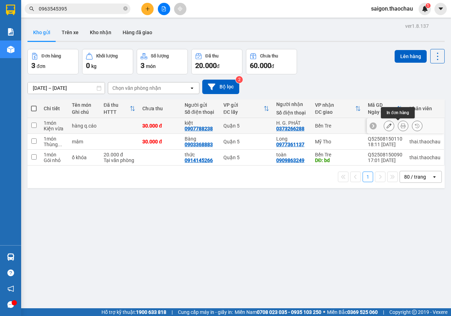
click at [401, 127] on icon at bounding box center [403, 125] width 5 height 5
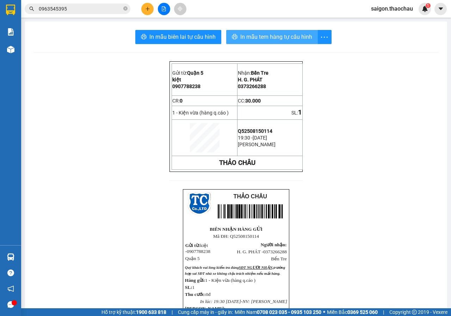
click at [258, 38] on span "In mẫu tem hàng tự cấu hình" at bounding box center [276, 36] width 72 height 9
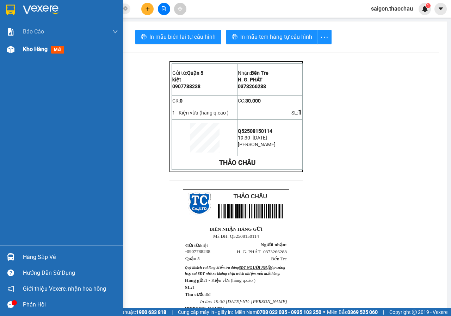
click at [32, 48] on span "Kho hàng" at bounding box center [35, 49] width 25 height 7
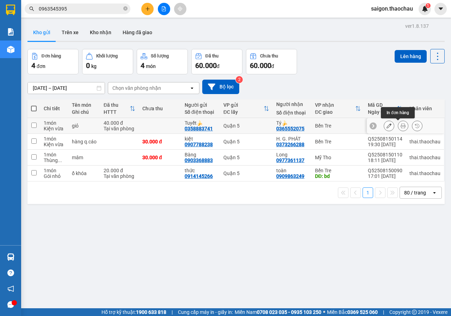
click at [402, 126] on button at bounding box center [403, 126] width 10 height 12
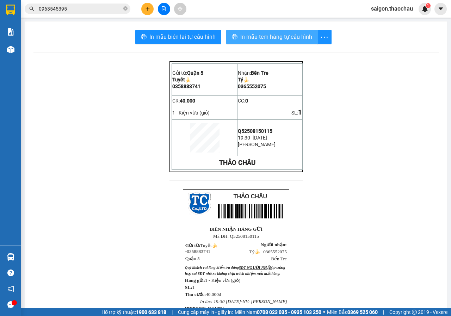
click at [247, 35] on span "In mẫu tem hàng tự cấu hình" at bounding box center [276, 36] width 72 height 9
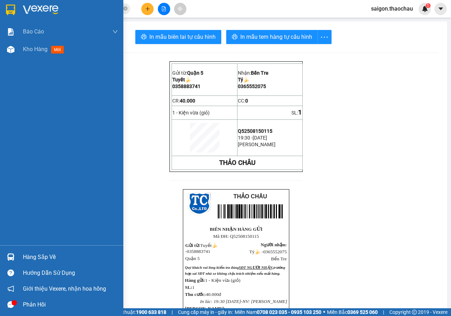
click at [12, 257] on img at bounding box center [10, 257] width 7 height 7
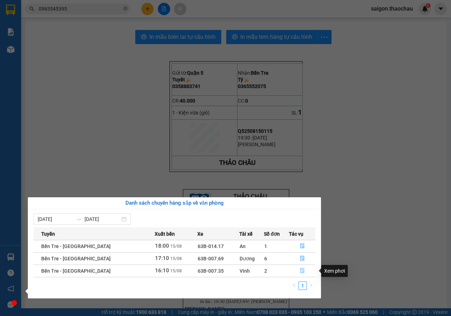
click at [303, 268] on button "button" at bounding box center [302, 270] width 26 height 11
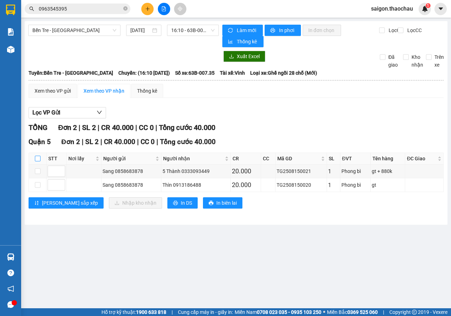
click at [37, 159] on input "checkbox" at bounding box center [38, 159] width 6 height 6
checkbox input "true"
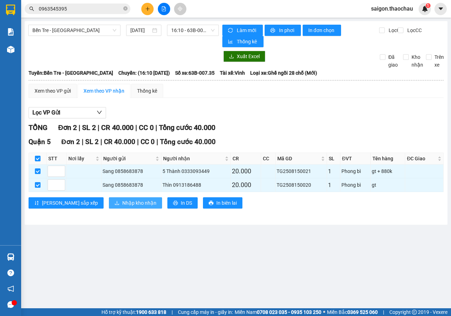
click at [122, 205] on span "Nhập kho nhận" at bounding box center [139, 203] width 34 height 8
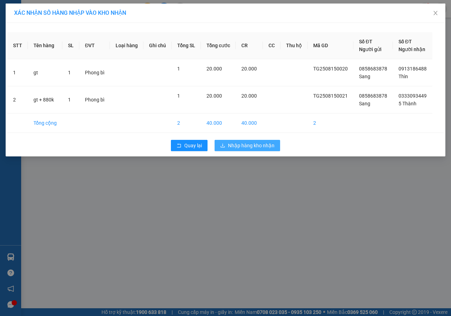
drag, startPoint x: 245, startPoint y: 145, endPoint x: 242, endPoint y: 146, distance: 3.9
click at [245, 145] on span "Nhập hàng kho nhận" at bounding box center [251, 146] width 47 height 8
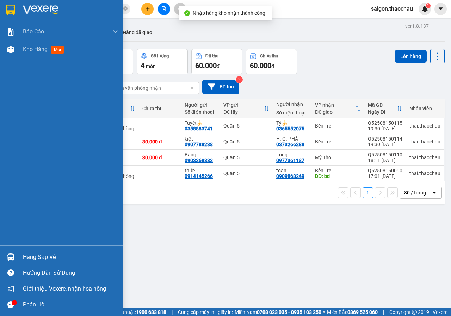
click at [13, 257] on img at bounding box center [10, 257] width 7 height 7
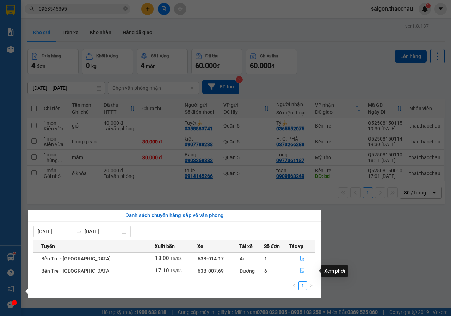
click at [300, 269] on icon "file-done" at bounding box center [302, 270] width 5 height 5
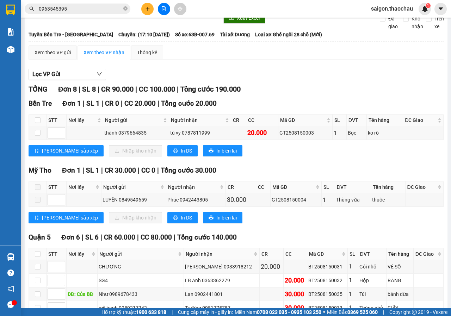
scroll to position [109, 0]
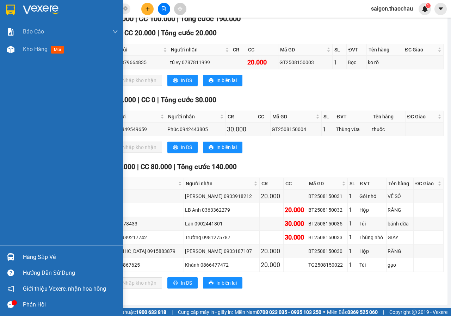
click at [7, 257] on img at bounding box center [10, 257] width 7 height 7
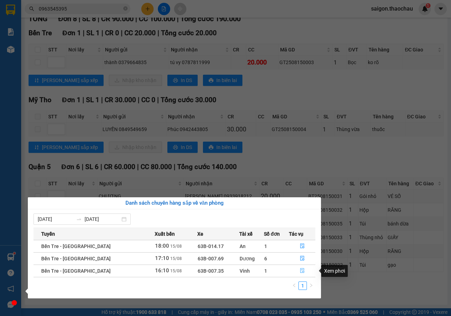
click at [300, 272] on icon "file-done" at bounding box center [302, 270] width 5 height 5
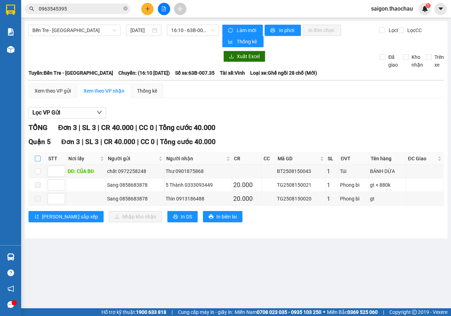
click at [38, 158] on input "checkbox" at bounding box center [38, 159] width 6 height 6
checkbox input "true"
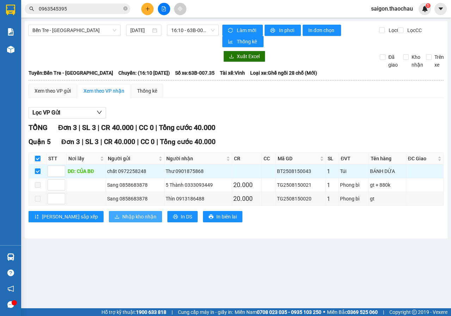
click at [122, 216] on span "Nhập kho nhận" at bounding box center [139, 217] width 34 height 8
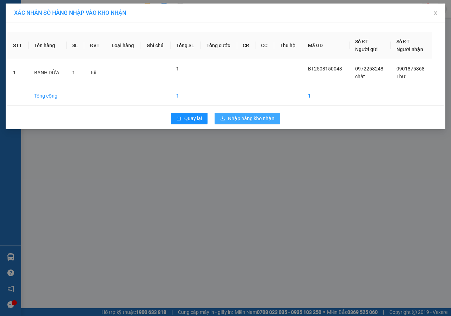
click at [256, 121] on span "Nhập hàng kho nhận" at bounding box center [251, 119] width 47 height 8
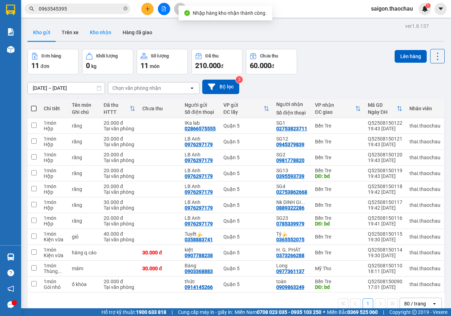
click at [100, 33] on button "Kho nhận" at bounding box center [100, 32] width 33 height 17
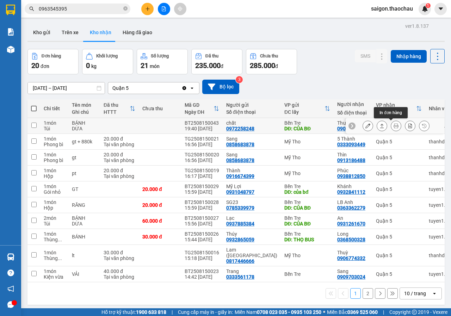
click at [394, 128] on icon at bounding box center [396, 125] width 5 height 5
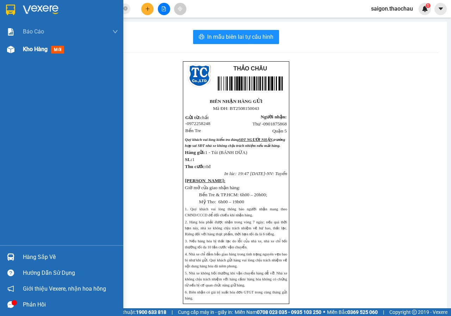
click at [30, 48] on span "Kho hàng" at bounding box center [35, 49] width 25 height 7
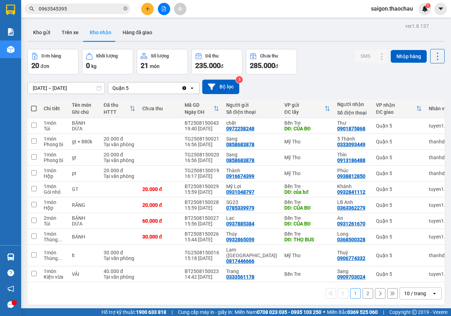
click at [414, 292] on div "10 / trang" at bounding box center [415, 293] width 22 height 7
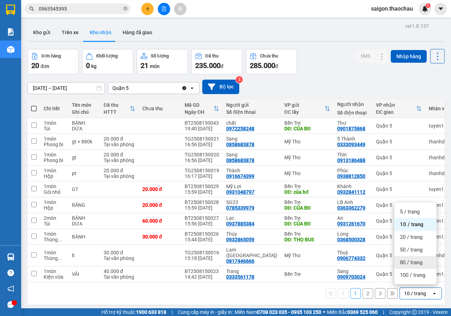
click at [413, 265] on span "80 / trang" at bounding box center [411, 262] width 23 height 7
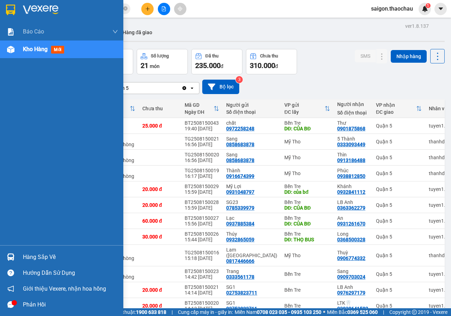
click at [14, 256] on div at bounding box center [11, 257] width 12 height 12
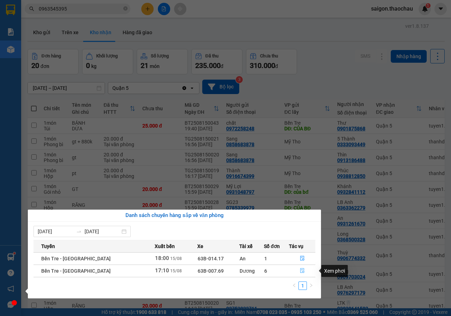
click at [302, 270] on icon "file-done" at bounding box center [302, 270] width 5 height 5
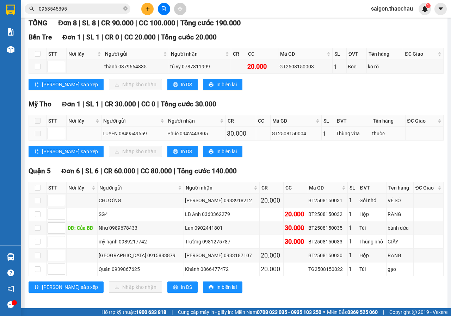
scroll to position [109, 0]
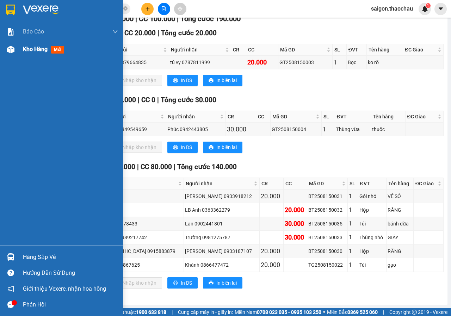
click at [38, 49] on span "Kho hàng" at bounding box center [35, 49] width 25 height 7
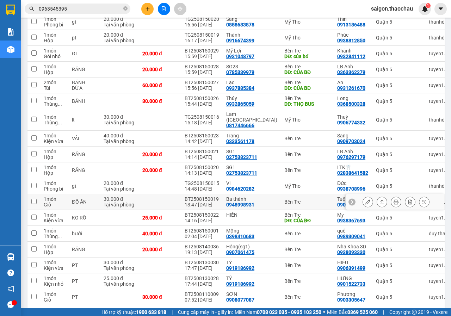
scroll to position [123, 0]
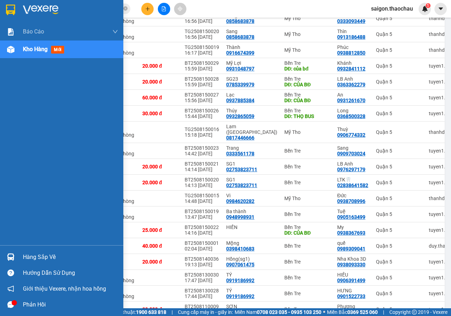
click at [14, 260] on img at bounding box center [10, 257] width 7 height 7
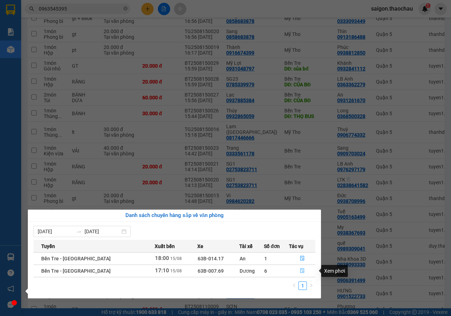
click at [303, 272] on button "button" at bounding box center [302, 270] width 26 height 11
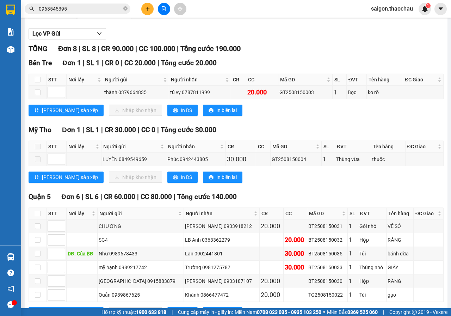
scroll to position [106, 0]
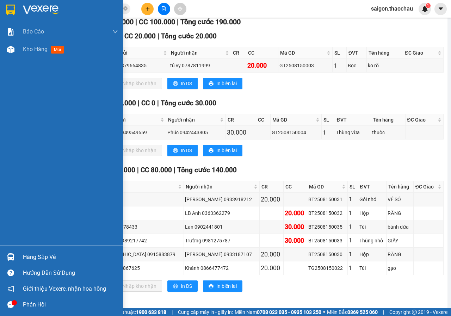
click at [11, 254] on img at bounding box center [10, 257] width 7 height 7
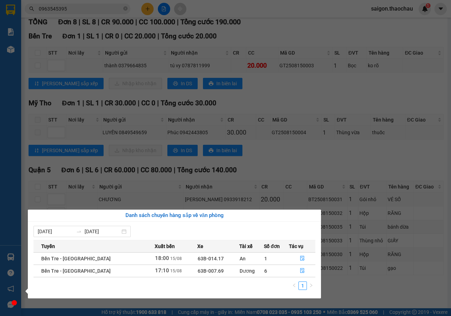
click at [18, 213] on div "Báo cáo Báo cáo dòng tiền (nhân viên) Kho hàng mới Hàng sắp về Hướng dẫn sử dụn…" at bounding box center [10, 158] width 21 height 316
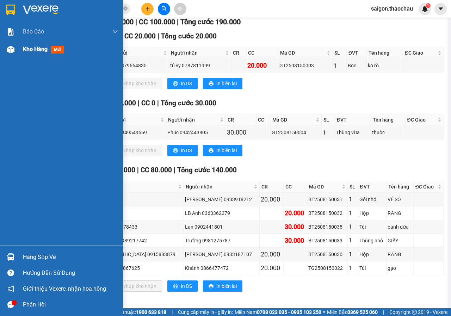
click at [35, 51] on span "Kho hàng" at bounding box center [35, 49] width 25 height 7
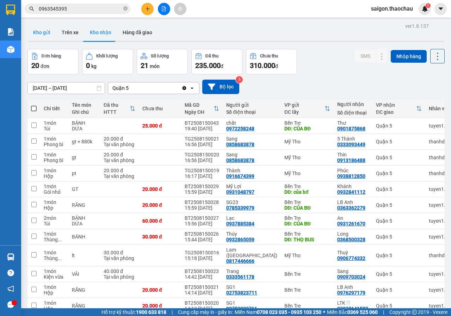
click at [48, 31] on button "Kho gửi" at bounding box center [42, 32] width 29 height 17
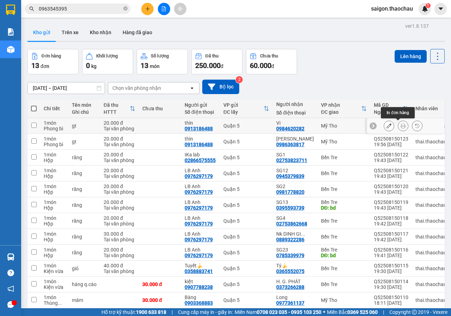
click at [398, 122] on button at bounding box center [403, 126] width 10 height 12
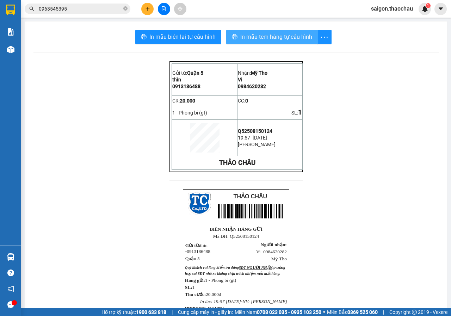
click at [255, 40] on span "In mẫu tem hàng tự cấu hình" at bounding box center [276, 36] width 72 height 9
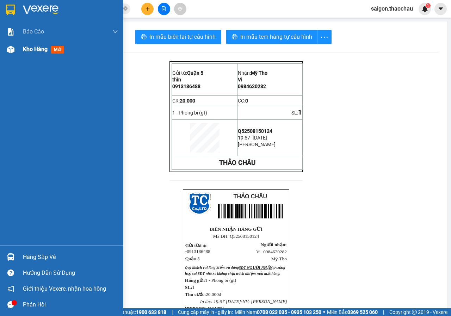
click at [35, 49] on span "Kho hàng" at bounding box center [35, 49] width 25 height 7
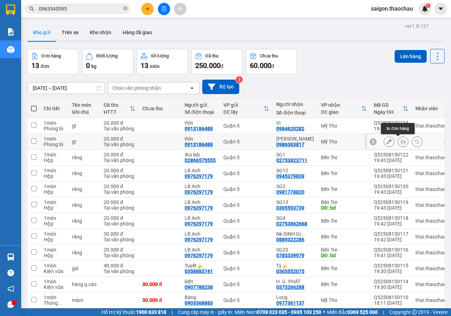
click at [401, 142] on icon at bounding box center [403, 141] width 5 height 5
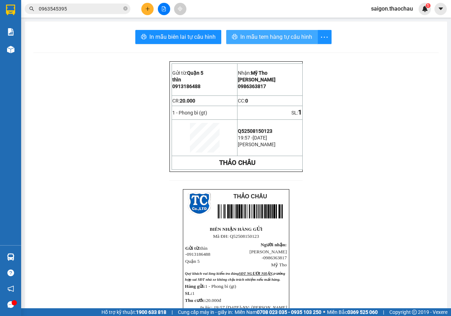
click at [261, 35] on span "In mẫu tem hàng tự cấu hình" at bounding box center [276, 36] width 72 height 9
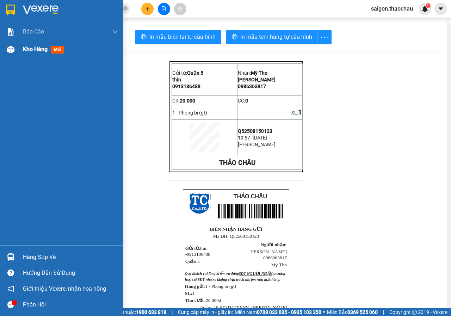
click at [25, 50] on span "Kho hàng" at bounding box center [35, 49] width 25 height 7
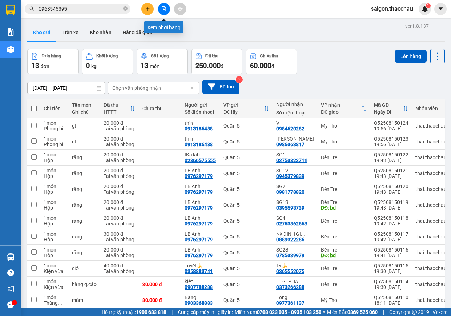
click at [161, 8] on button at bounding box center [164, 9] width 12 height 12
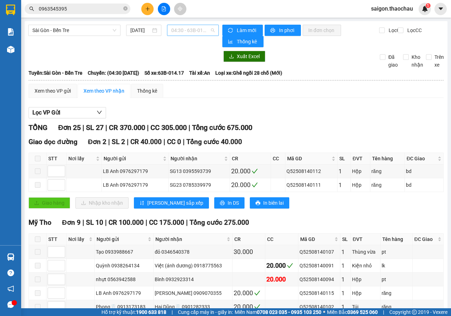
click at [180, 31] on span "04:30 - 63B-014.17" at bounding box center [192, 30] width 43 height 11
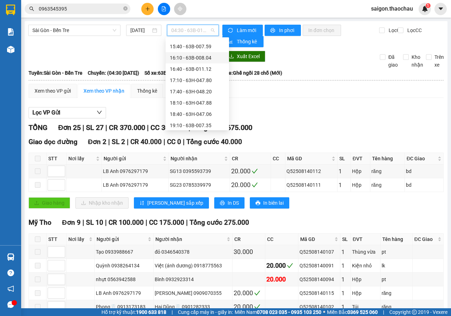
scroll to position [260, 0]
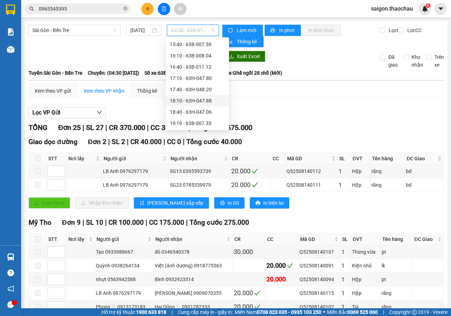
click at [177, 99] on div "18:10 - 63H-047.88" at bounding box center [197, 101] width 55 height 8
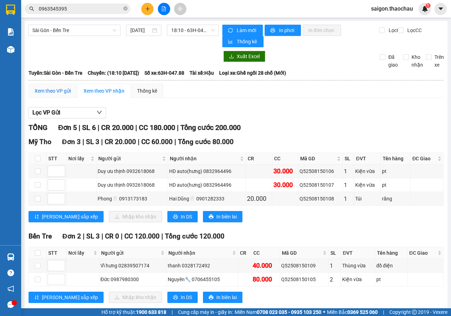
click at [54, 90] on div "Xem theo VP gửi" at bounding box center [53, 91] width 36 height 8
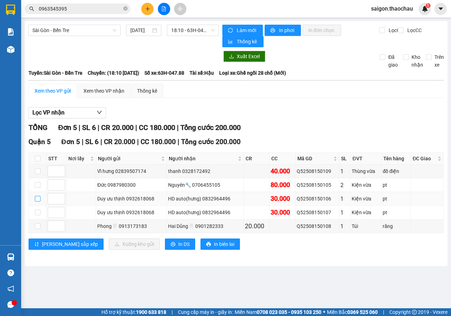
click at [40, 199] on input "checkbox" at bounding box center [38, 199] width 6 height 6
checkbox input "true"
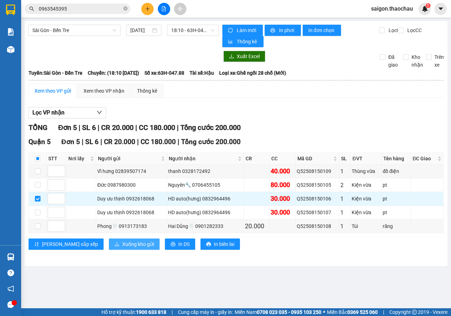
click at [109, 250] on button "Xuống kho gửi" at bounding box center [134, 244] width 51 height 11
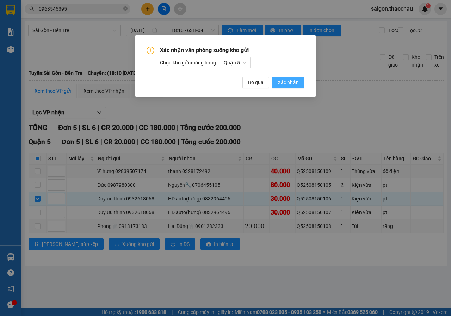
click at [285, 81] on span "Xác nhận" at bounding box center [288, 83] width 21 height 8
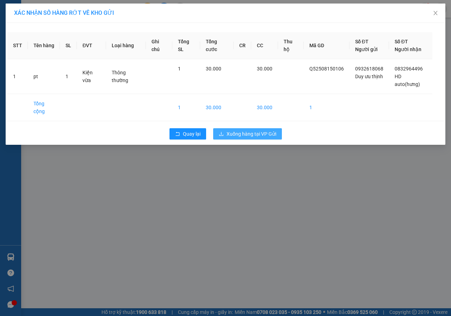
click at [245, 134] on span "Xuống hàng tại VP Gửi" at bounding box center [252, 134] width 50 height 8
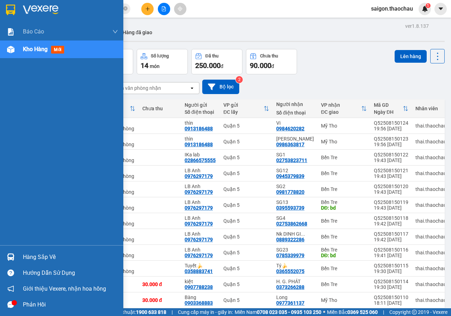
click at [32, 45] on div "Kho hàng mới" at bounding box center [45, 49] width 44 height 9
